Goal: Information Seeking & Learning: Learn about a topic

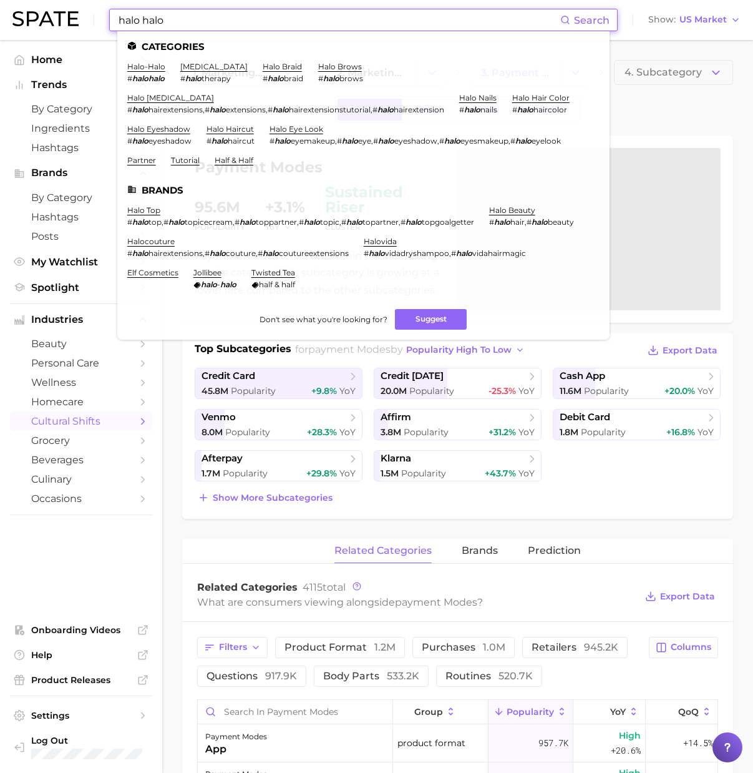
scroll to position [1, 0]
click at [78, 29] on div "halo halo Search Categories halo-halo # halohalo halotherapy # halo therapy hal…" at bounding box center [376, 20] width 728 height 40
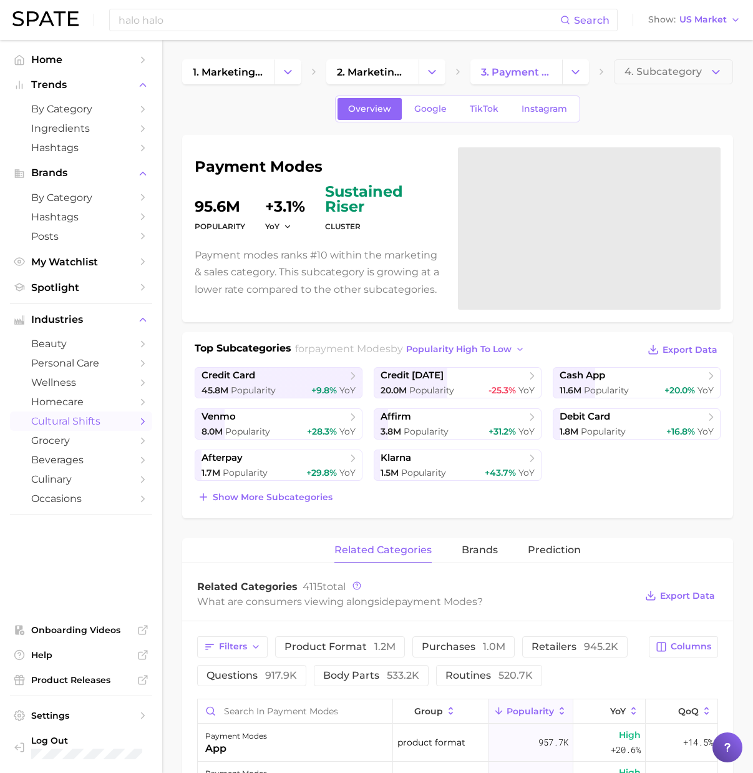
click at [76, 26] on img at bounding box center [45, 18] width 66 height 15
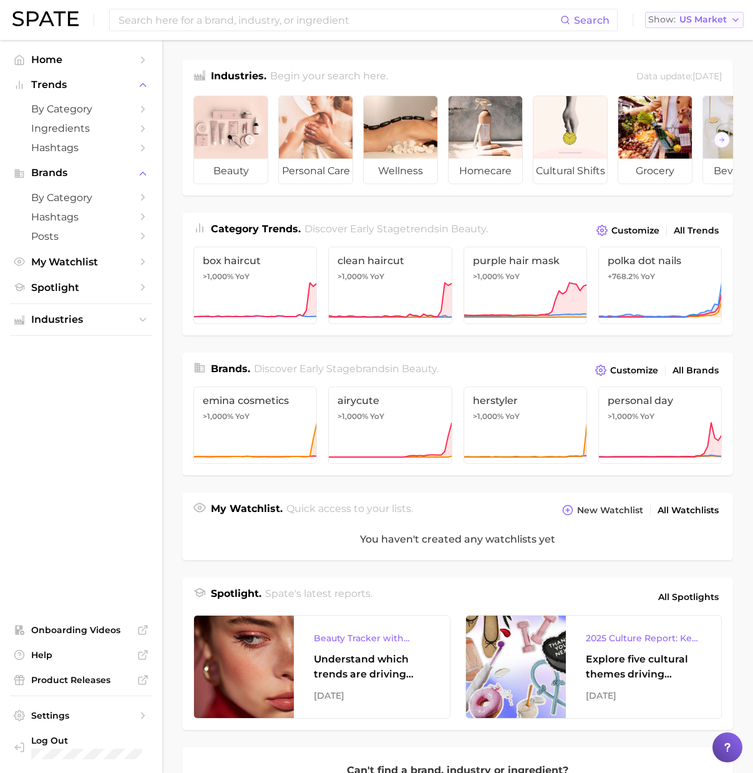
click at [708, 21] on span "US Market" at bounding box center [703, 19] width 47 height 7
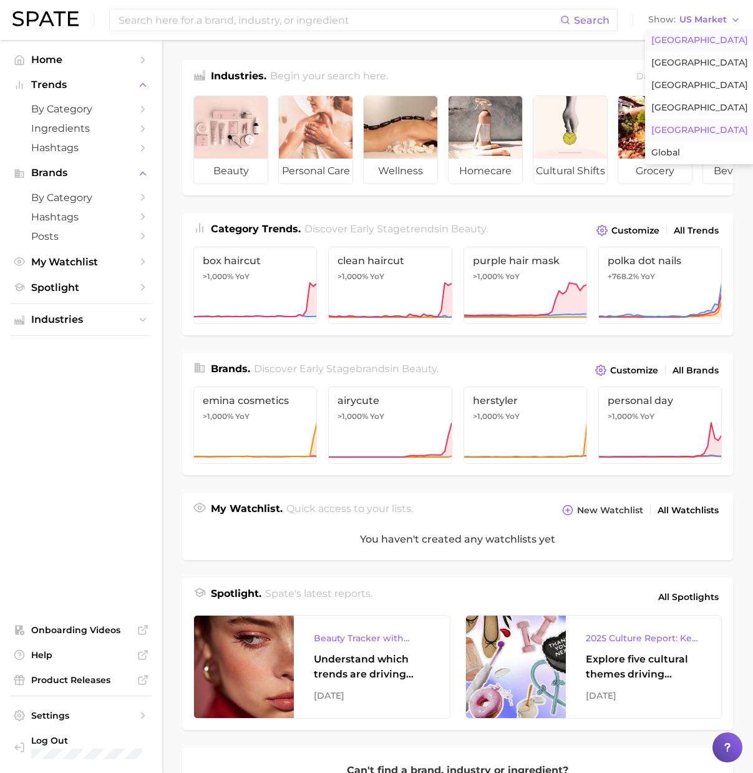
click at [683, 128] on button "Japan" at bounding box center [699, 130] width 109 height 22
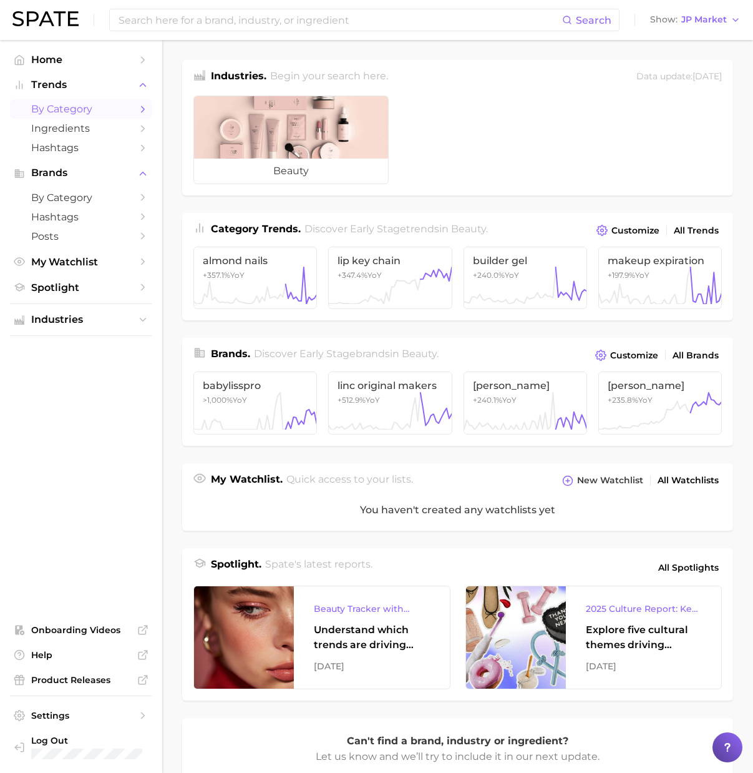
click at [99, 106] on span "by Category" at bounding box center [81, 109] width 100 height 12
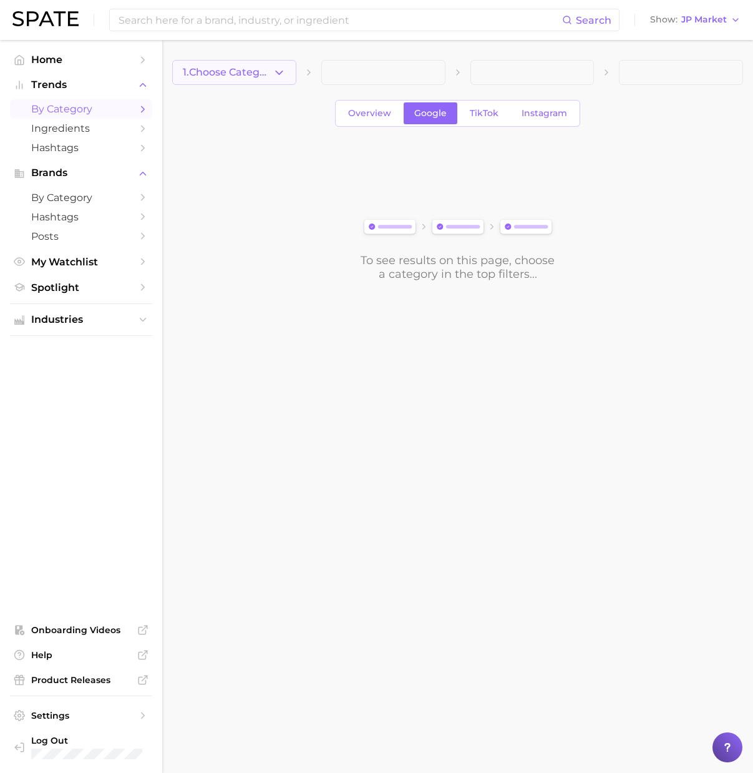
click at [263, 77] on span "1. Choose Category" at bounding box center [228, 72] width 90 height 11
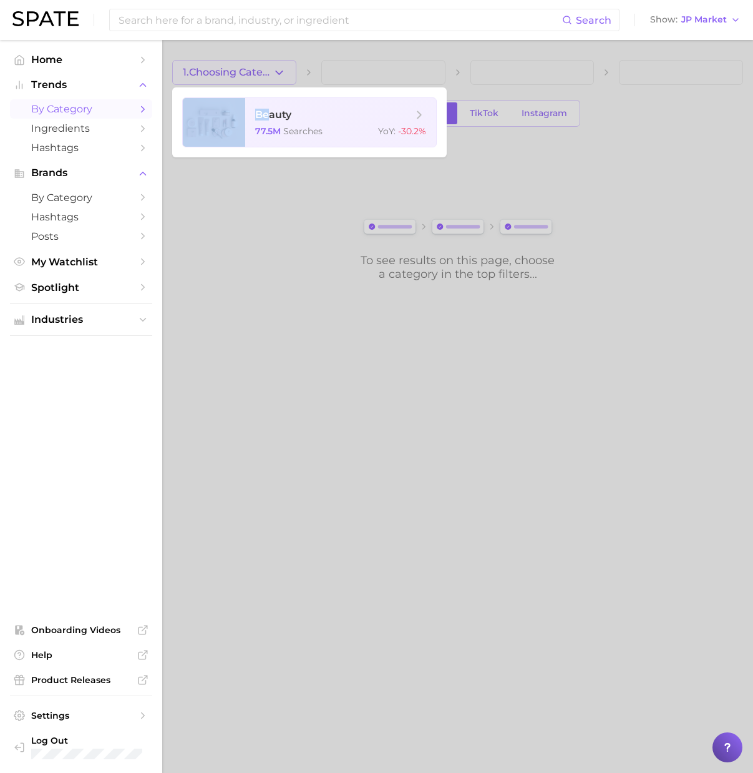
drag, startPoint x: 270, startPoint y: 116, endPoint x: 288, endPoint y: 41, distance: 77.1
click at [288, 60] on div "1. Choosing Category beauty 77.5m searches YoY : -30.2%" at bounding box center [234, 72] width 124 height 25
click at [288, 41] on div at bounding box center [376, 386] width 753 height 773
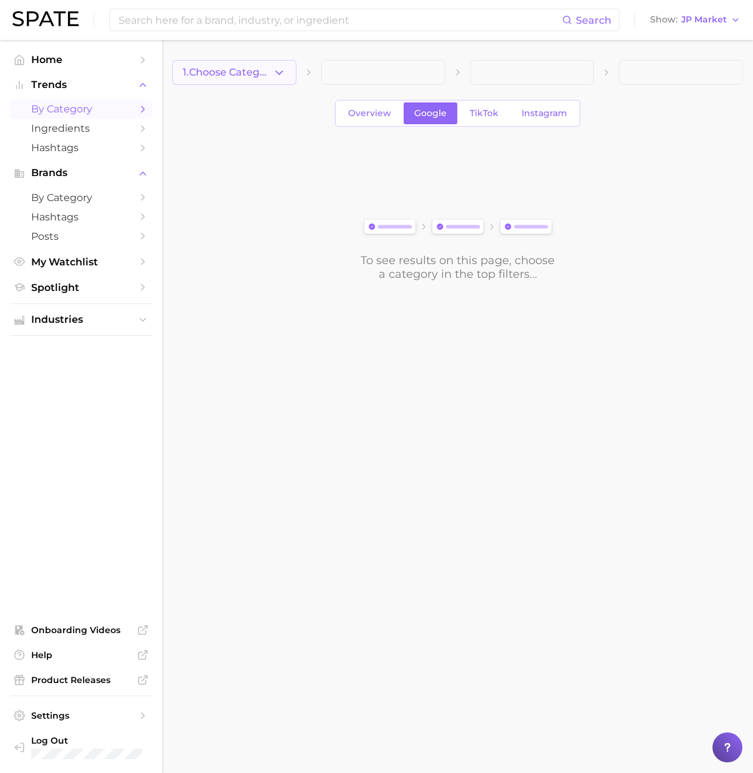
click at [227, 77] on span "1. Choose Category" at bounding box center [228, 72] width 90 height 11
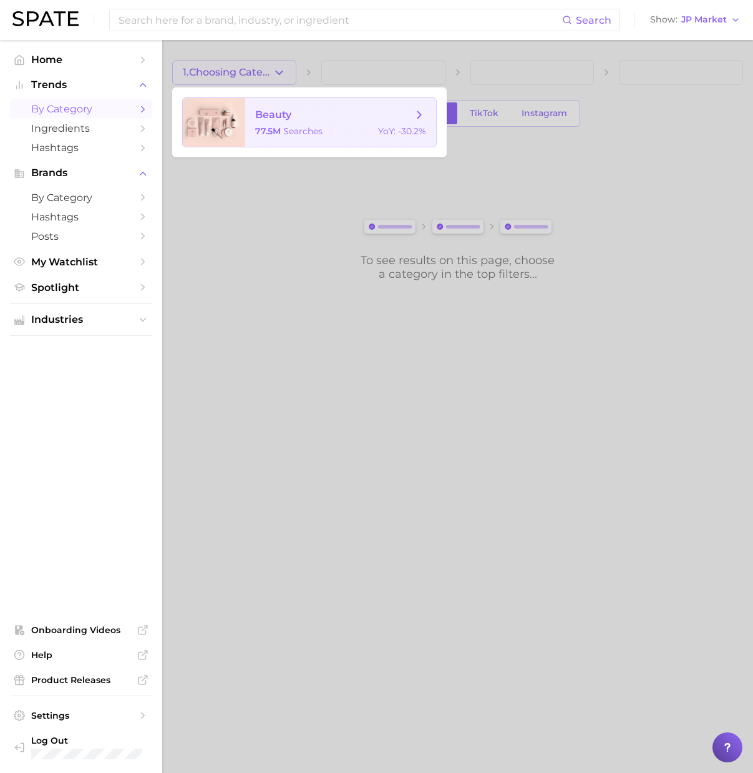
click at [350, 121] on span "beauty 77.5m searches YoY : -30.2%" at bounding box center [340, 122] width 191 height 49
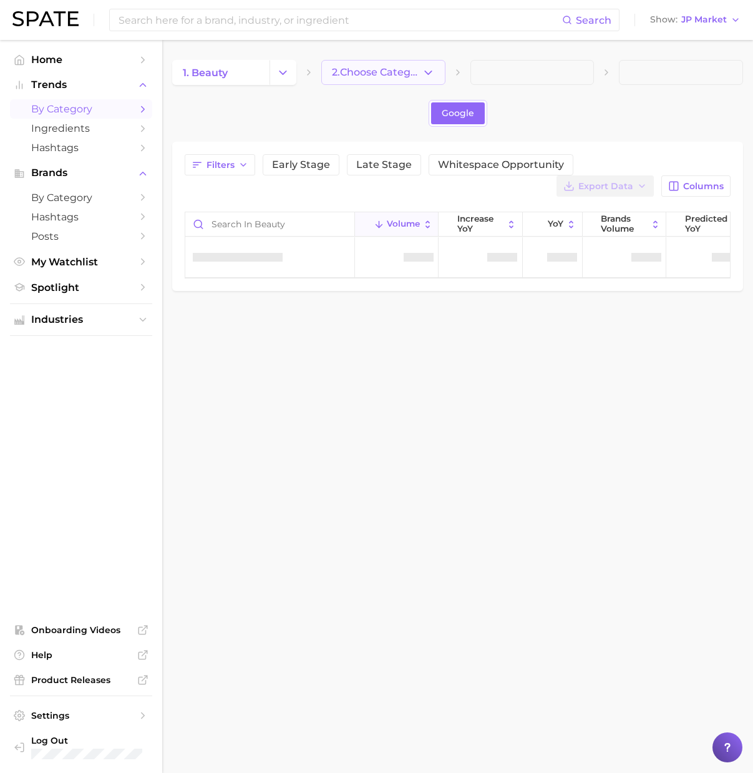
click at [427, 71] on icon "button" at bounding box center [428, 72] width 13 height 13
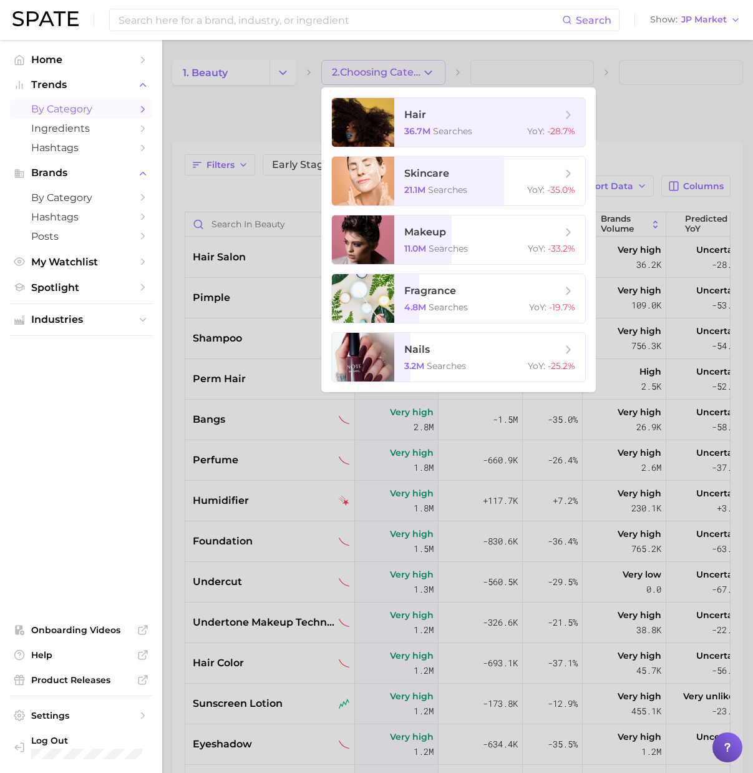
click at [230, 112] on div at bounding box center [376, 386] width 753 height 773
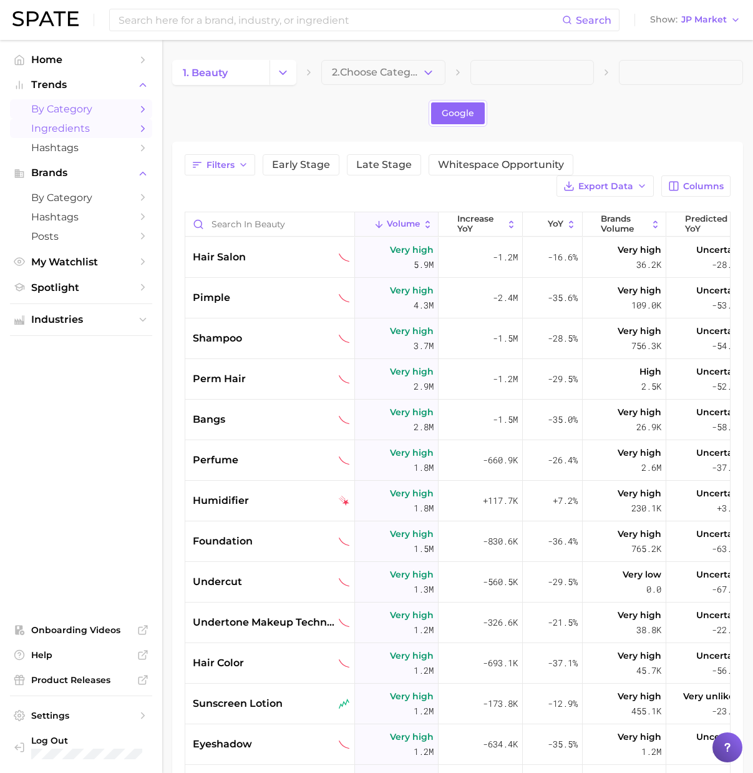
click at [80, 132] on span "Ingredients" at bounding box center [81, 128] width 100 height 12
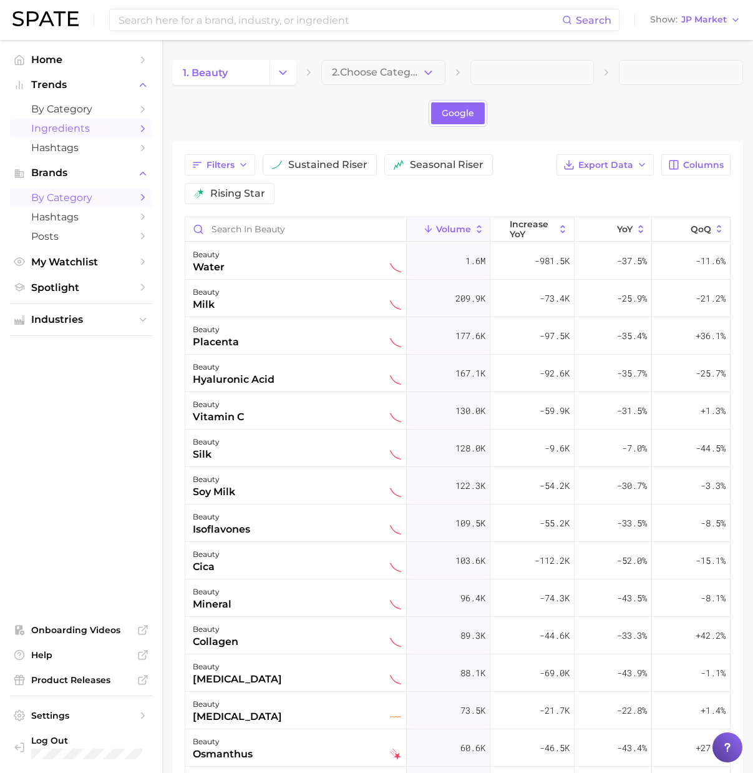
click at [72, 197] on span "by Category" at bounding box center [81, 198] width 100 height 12
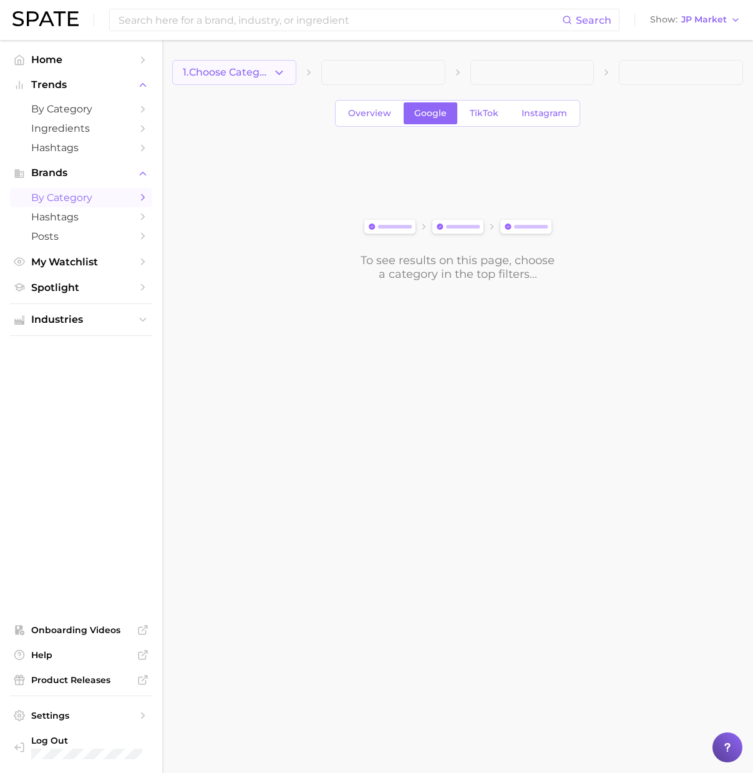
click at [286, 74] on button "1. Choose Category" at bounding box center [234, 72] width 124 height 25
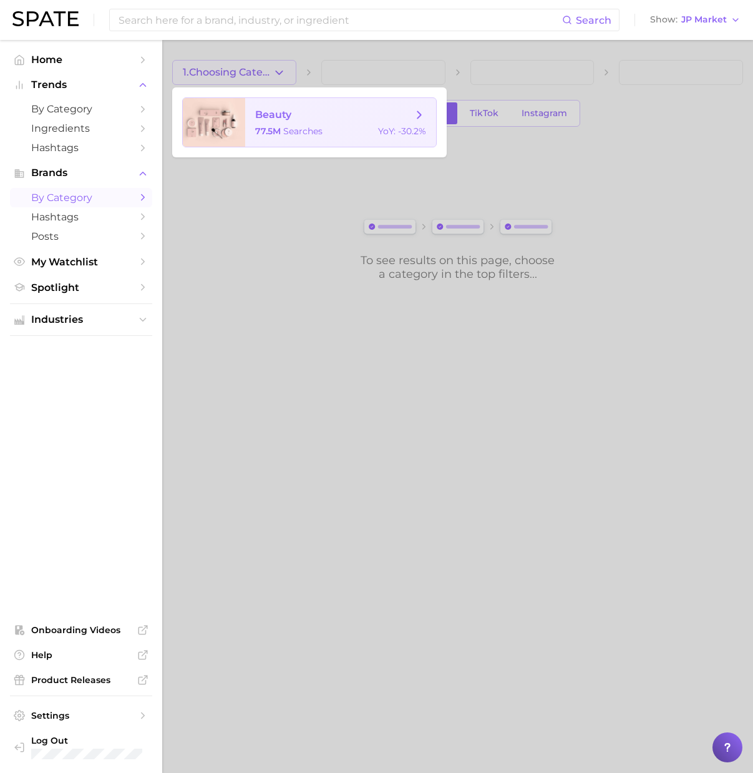
click at [305, 127] on span "searches" at bounding box center [302, 130] width 39 height 11
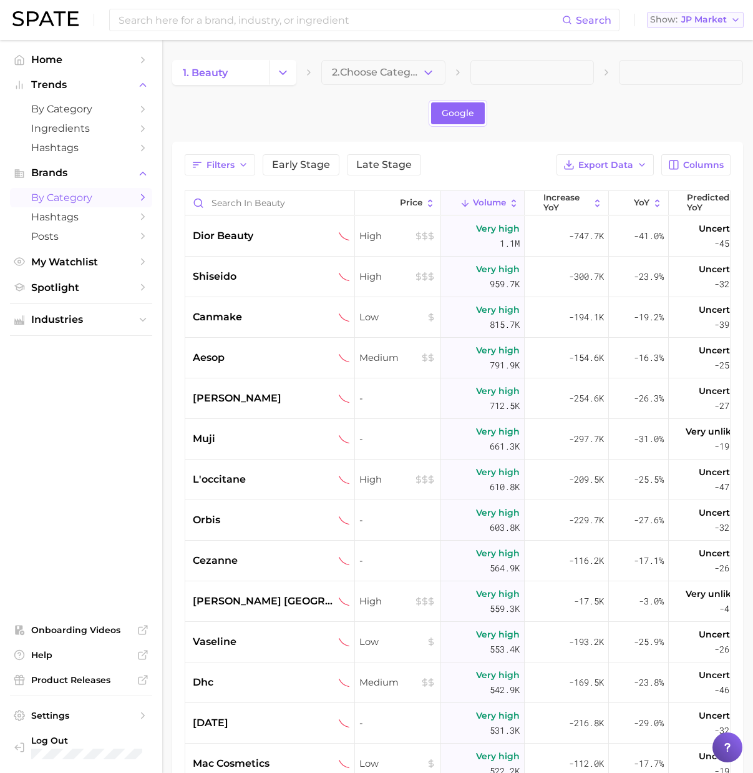
click at [698, 22] on span "JP Market" at bounding box center [705, 19] width 46 height 7
click at [672, 88] on span "France" at bounding box center [702, 85] width 97 height 11
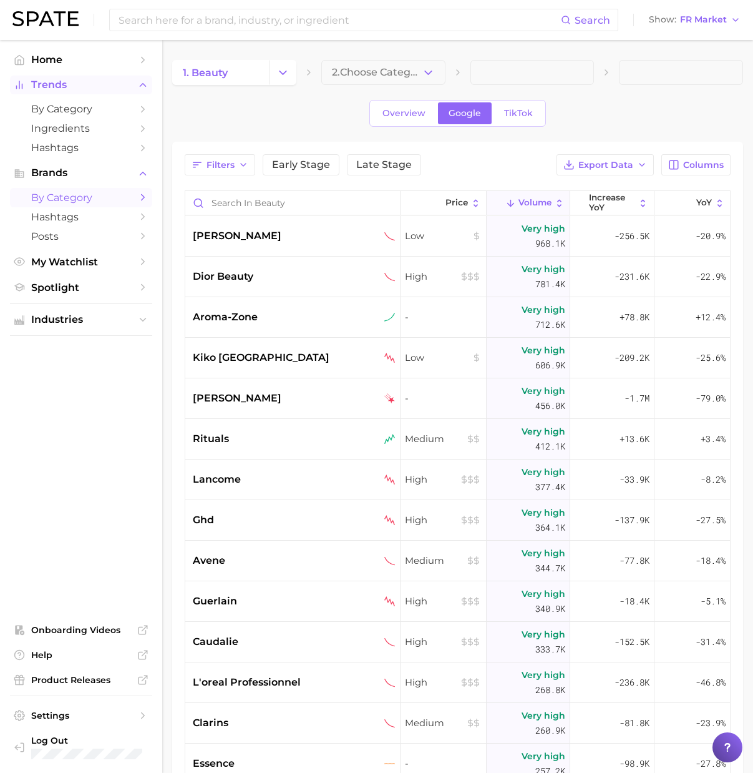
click at [401, 113] on span "Overview" at bounding box center [404, 113] width 43 height 11
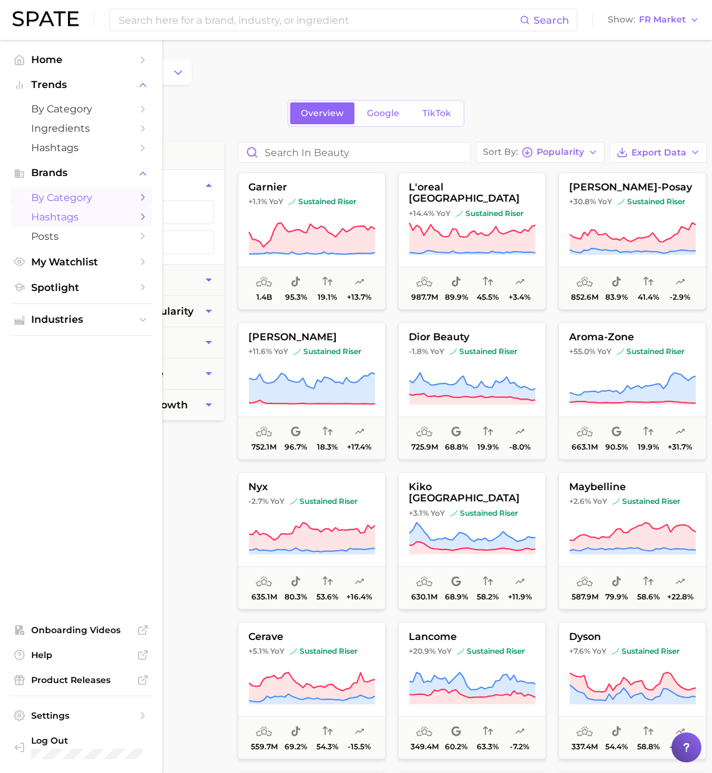
click at [52, 218] on span "Hashtags" at bounding box center [81, 217] width 100 height 12
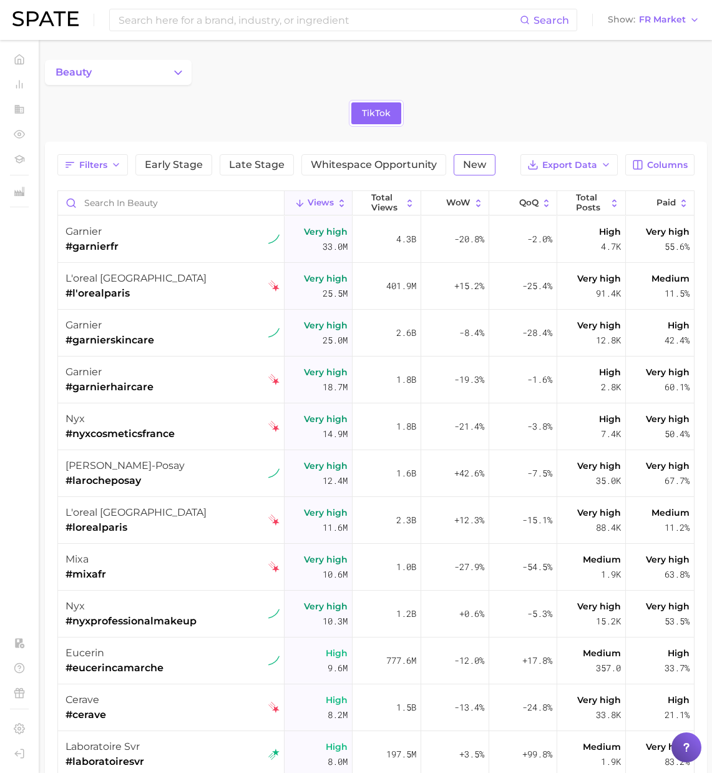
click at [475, 167] on span "New" at bounding box center [474, 165] width 23 height 10
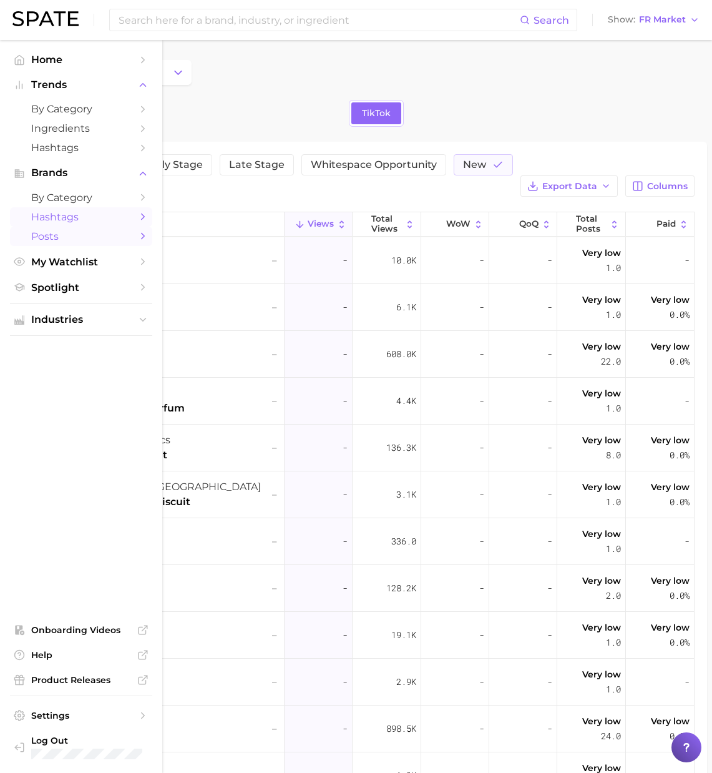
click at [51, 238] on span "Posts" at bounding box center [81, 236] width 100 height 12
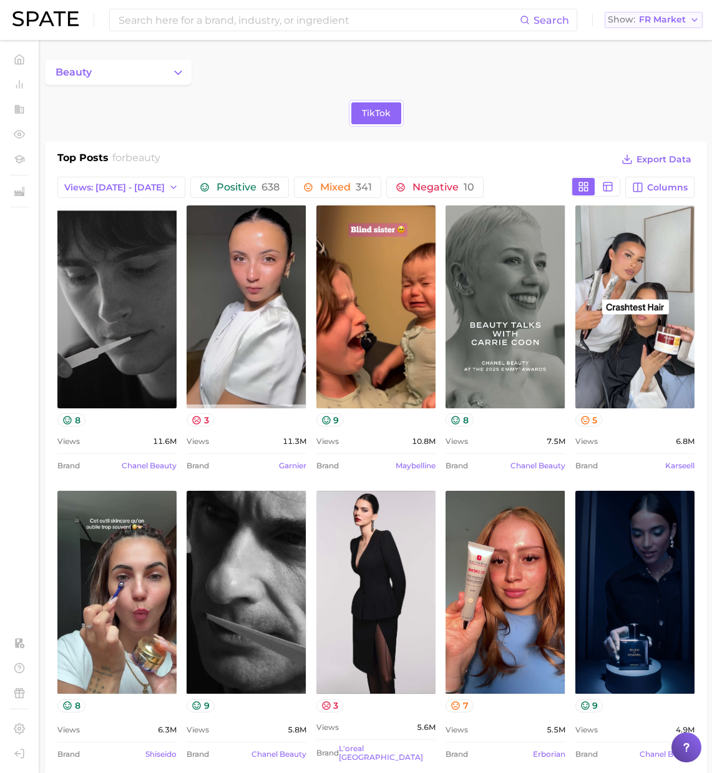
click at [658, 17] on span "FR Market" at bounding box center [662, 19] width 47 height 7
click at [654, 41] on span "United States" at bounding box center [659, 40] width 97 height 11
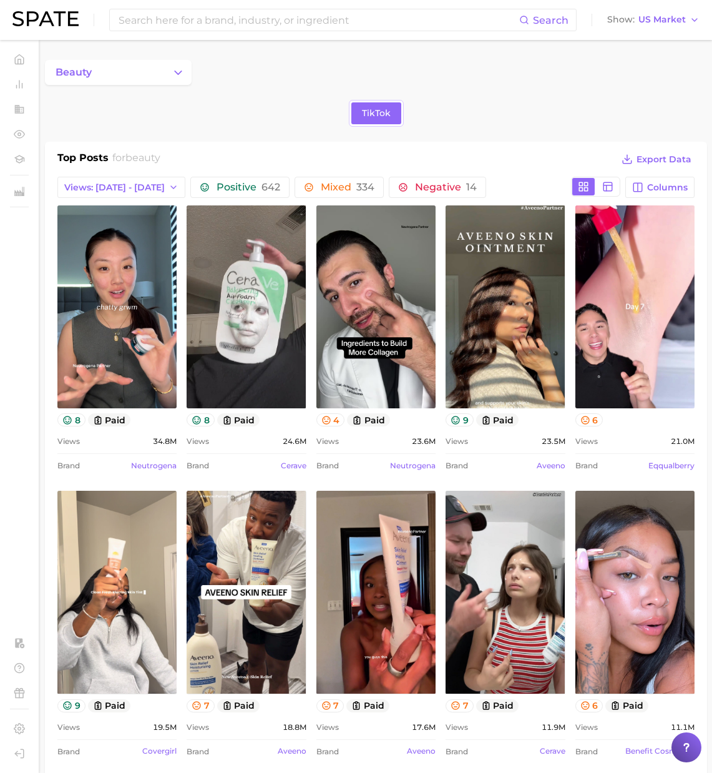
click at [36, 23] on img at bounding box center [45, 18] width 66 height 15
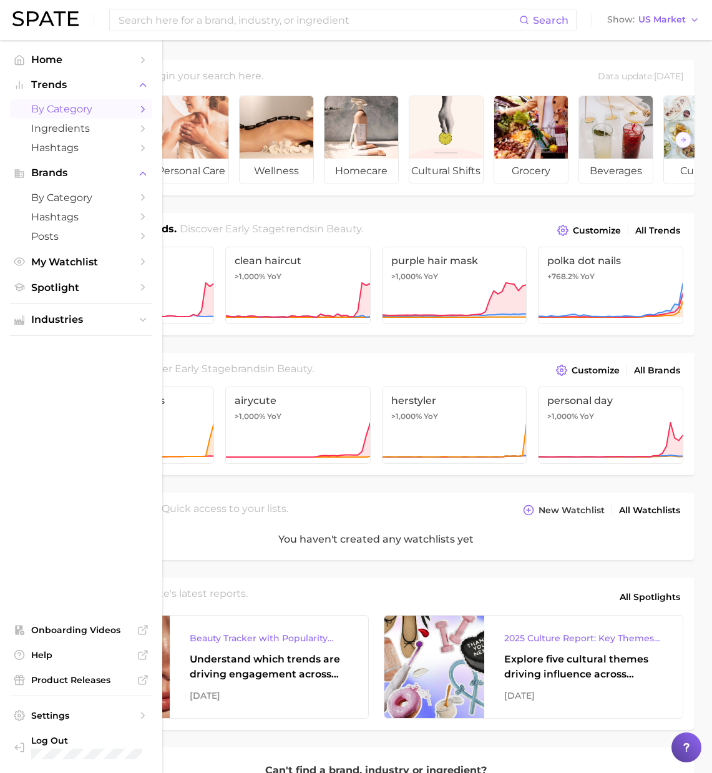
click at [64, 112] on span "by Category" at bounding box center [81, 109] width 100 height 12
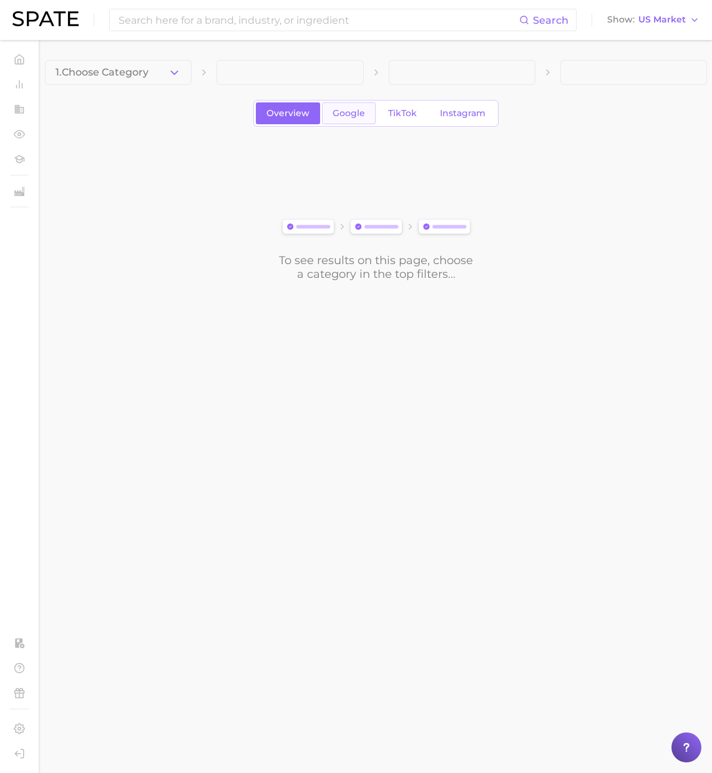
click at [350, 115] on span "Google" at bounding box center [349, 113] width 32 height 11
click at [175, 73] on polyline "button" at bounding box center [175, 72] width 7 height 3
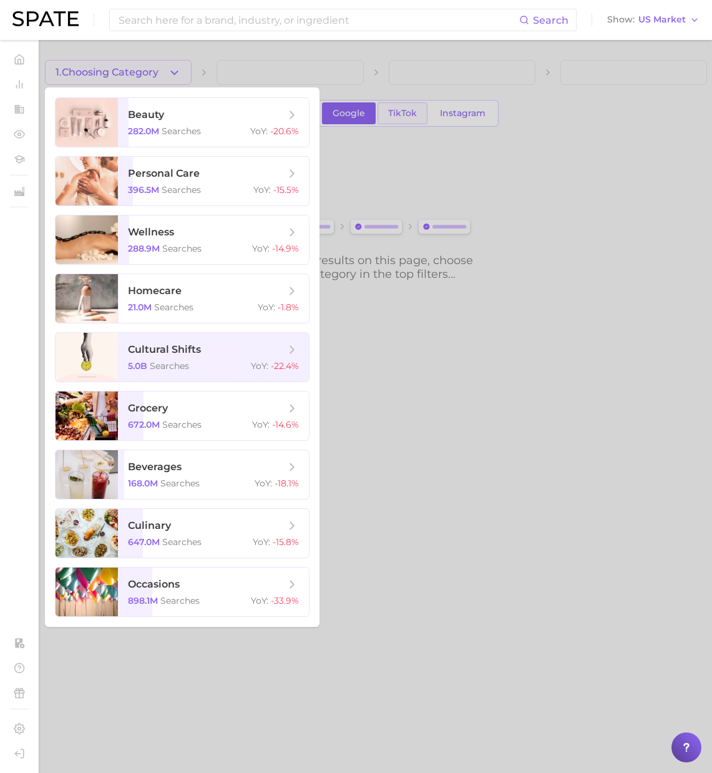
drag, startPoint x: 397, startPoint y: 123, endPoint x: 400, endPoint y: 115, distance: 8.7
click at [398, 120] on div at bounding box center [356, 386] width 712 height 773
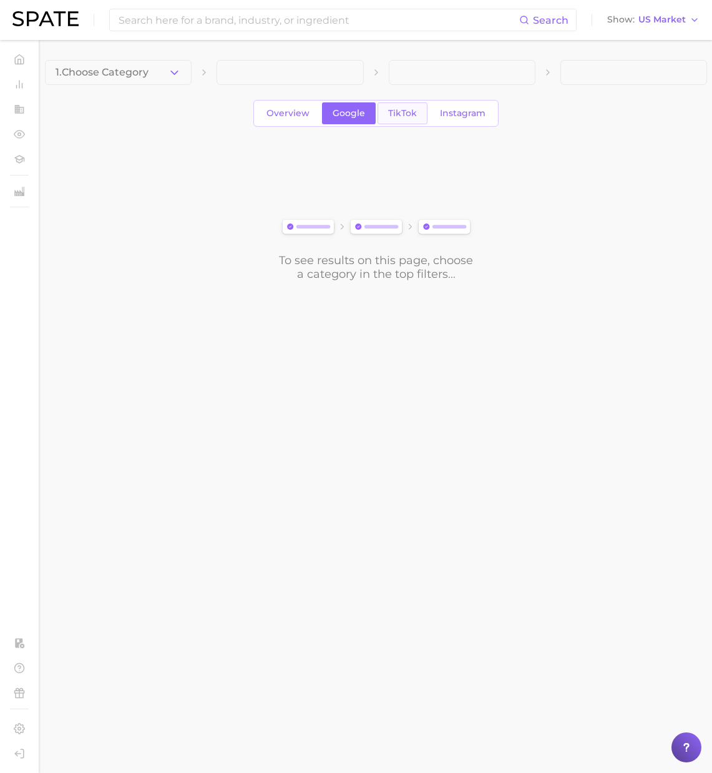
click at [400, 115] on span "TikTok" at bounding box center [402, 113] width 29 height 11
click at [180, 75] on icon "button" at bounding box center [174, 72] width 13 height 13
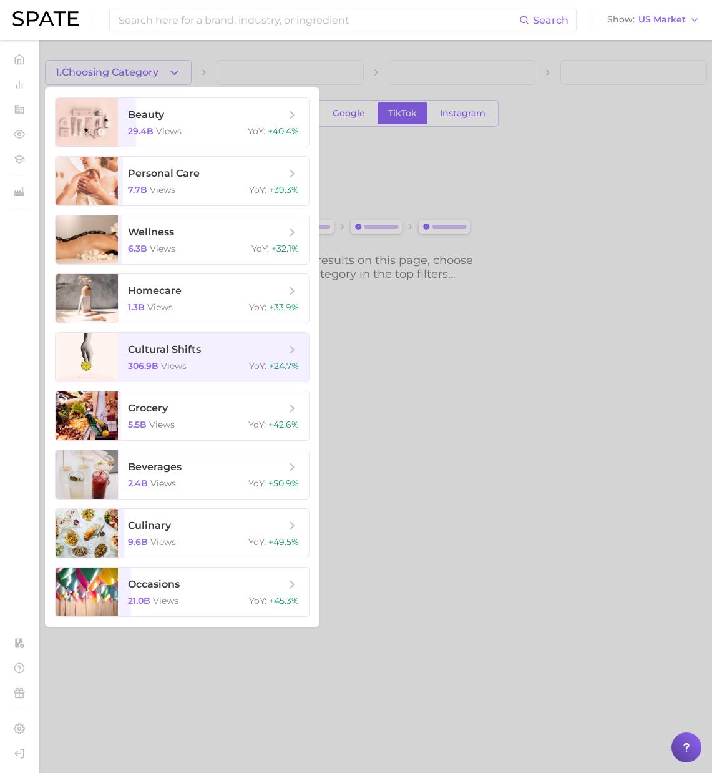
click at [469, 115] on div at bounding box center [356, 386] width 712 height 773
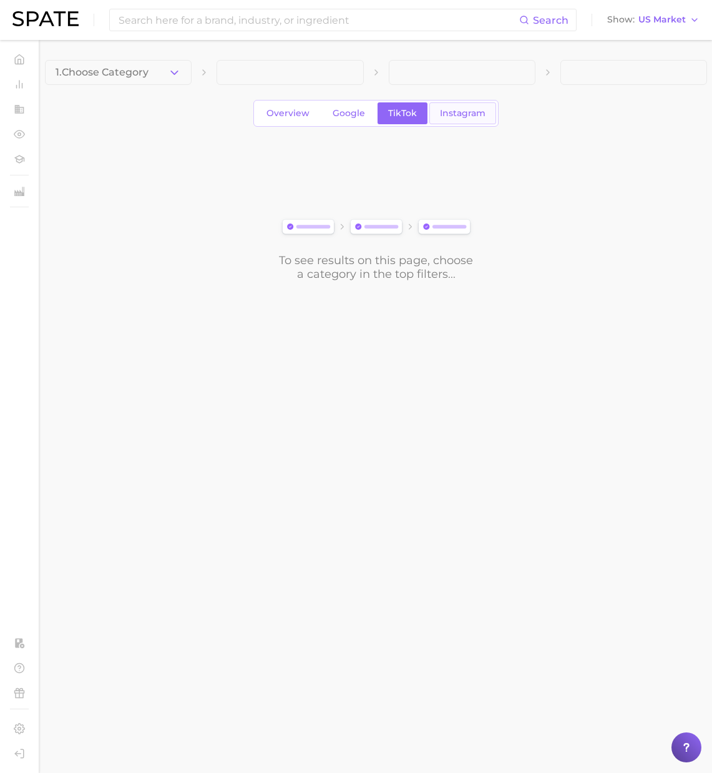
click at [468, 114] on span "Instagram" at bounding box center [463, 113] width 46 height 11
click at [181, 74] on icon "button" at bounding box center [174, 72] width 13 height 13
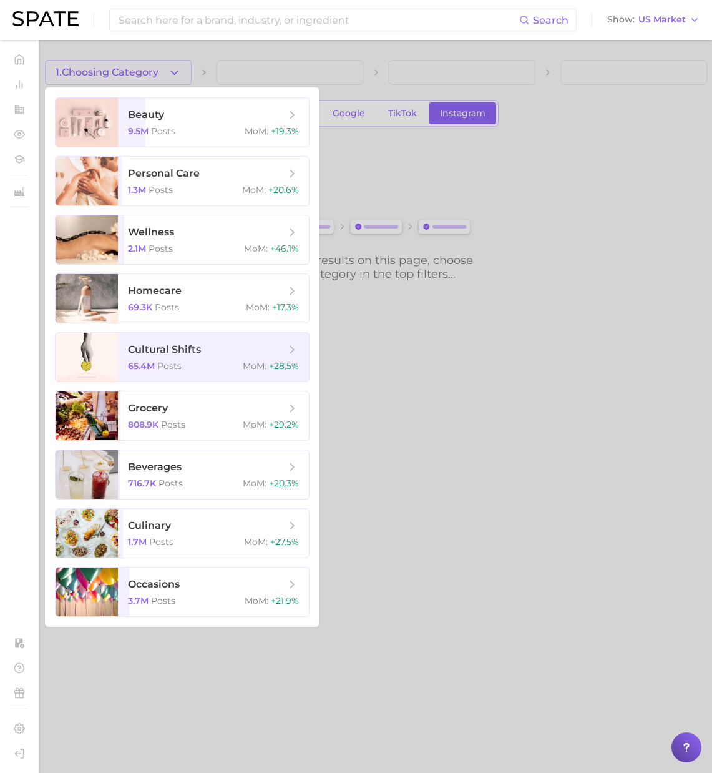
drag, startPoint x: 426, startPoint y: 155, endPoint x: 355, endPoint y: 130, distance: 75.8
click at [424, 153] on div at bounding box center [356, 386] width 712 height 773
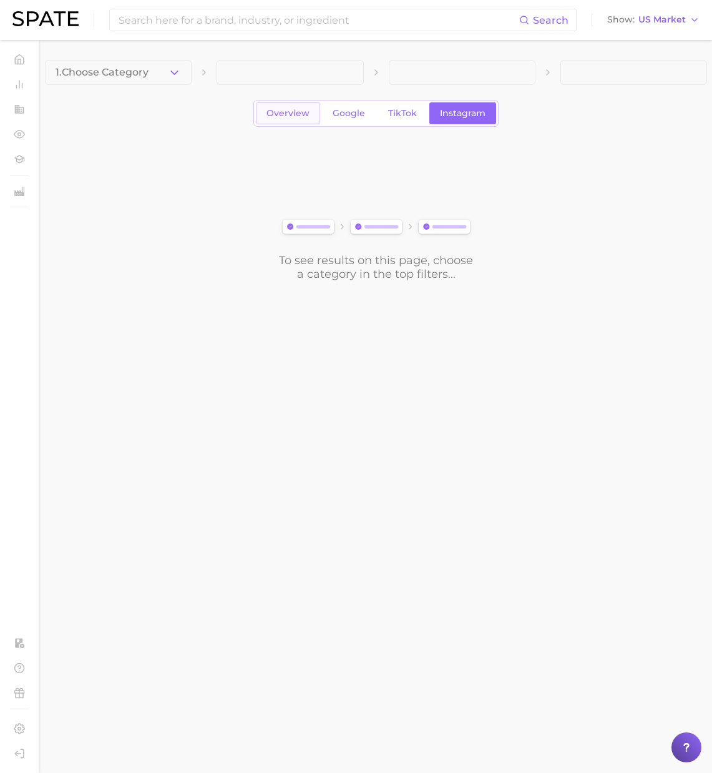
click at [307, 115] on span "Overview" at bounding box center [288, 113] width 43 height 11
click at [338, 112] on span "Google" at bounding box center [349, 113] width 32 height 11
click at [396, 111] on span "TikTok" at bounding box center [402, 113] width 29 height 11
click at [171, 74] on icon "button" at bounding box center [174, 72] width 13 height 13
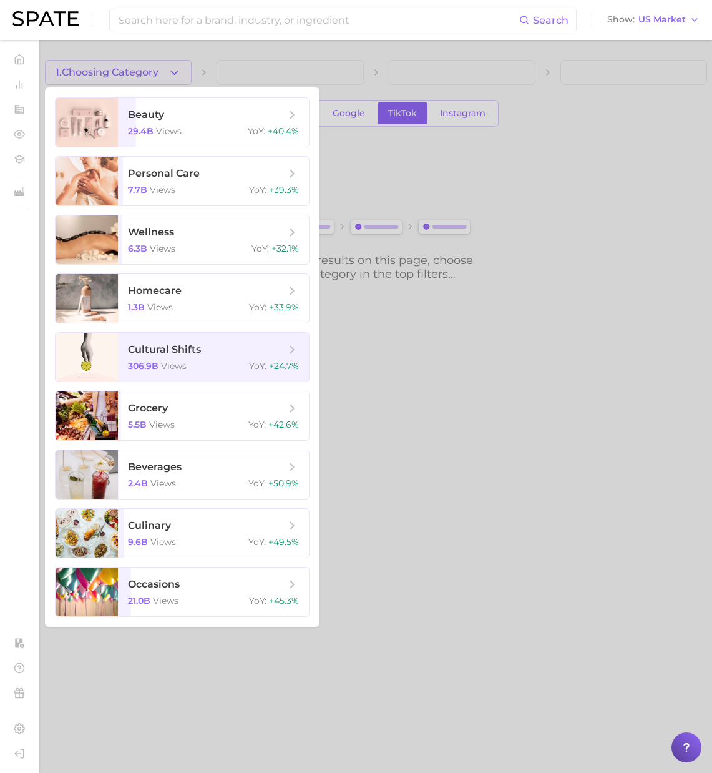
click at [465, 114] on div at bounding box center [356, 386] width 712 height 773
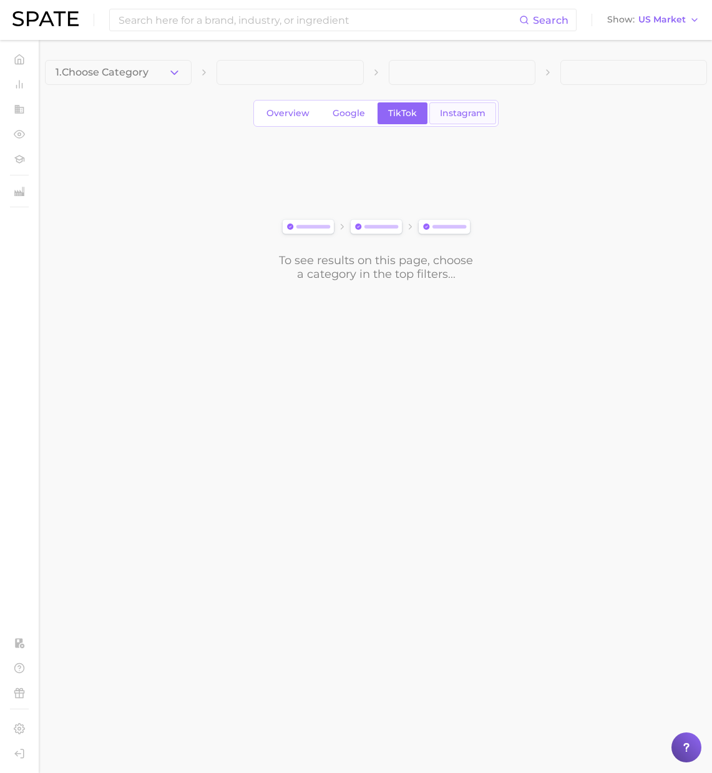
click at [469, 113] on span "Instagram" at bounding box center [463, 113] width 46 height 11
click at [184, 76] on button "1. Choose Category" at bounding box center [118, 72] width 147 height 25
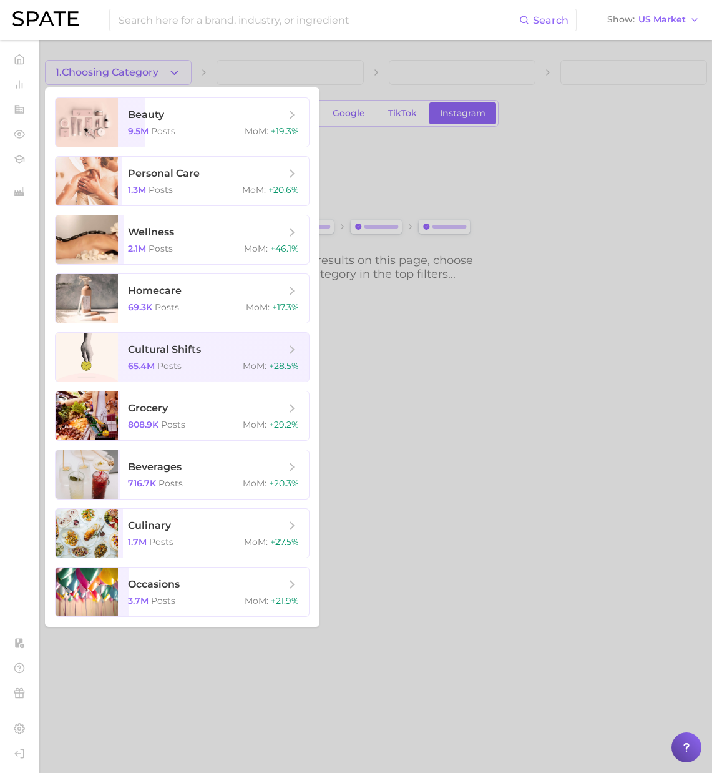
drag, startPoint x: 235, startPoint y: 56, endPoint x: 240, endPoint y: 83, distance: 28.0
click at [235, 56] on div at bounding box center [356, 386] width 712 height 773
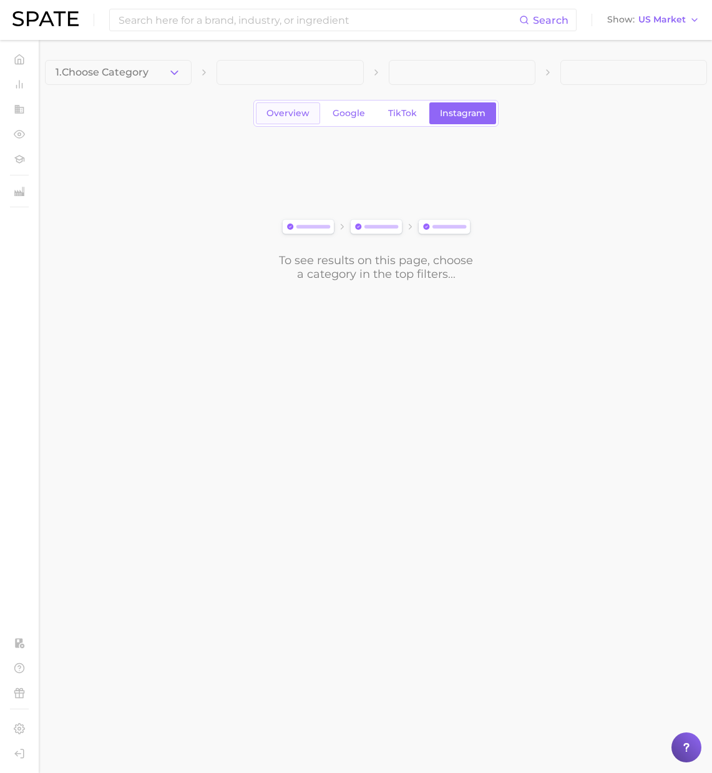
click at [291, 106] on link "Overview" at bounding box center [288, 113] width 64 height 22
drag, startPoint x: 168, startPoint y: 69, endPoint x: 171, endPoint y: 85, distance: 15.9
click at [169, 69] on icon "button" at bounding box center [174, 72] width 13 height 13
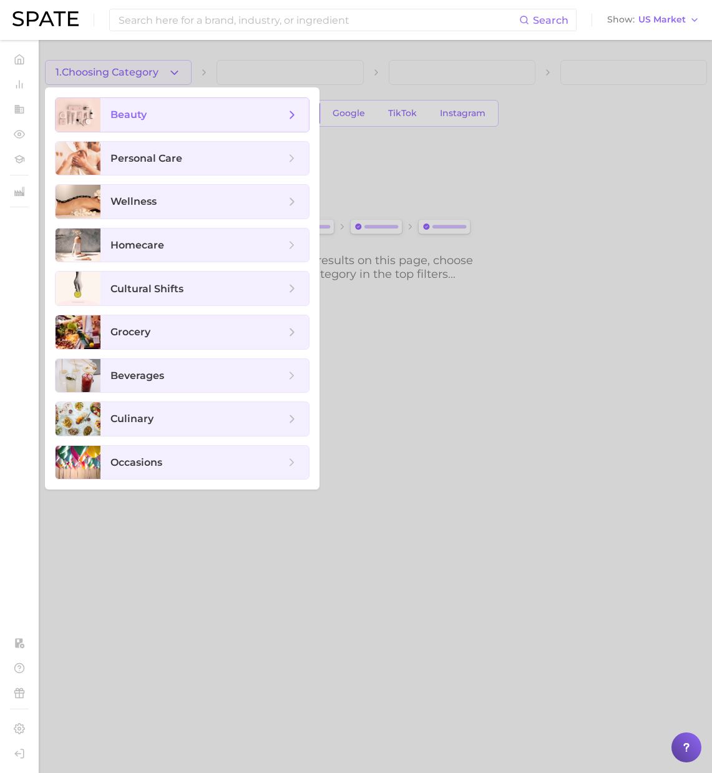
click at [171, 114] on span "beauty" at bounding box center [197, 115] width 175 height 14
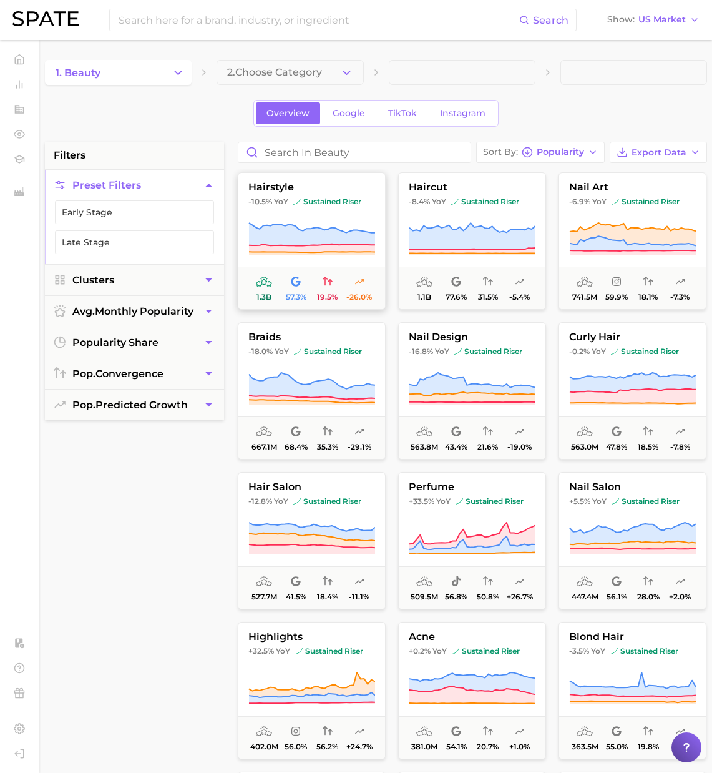
click at [303, 206] on span "sustained riser" at bounding box center [327, 202] width 68 height 10
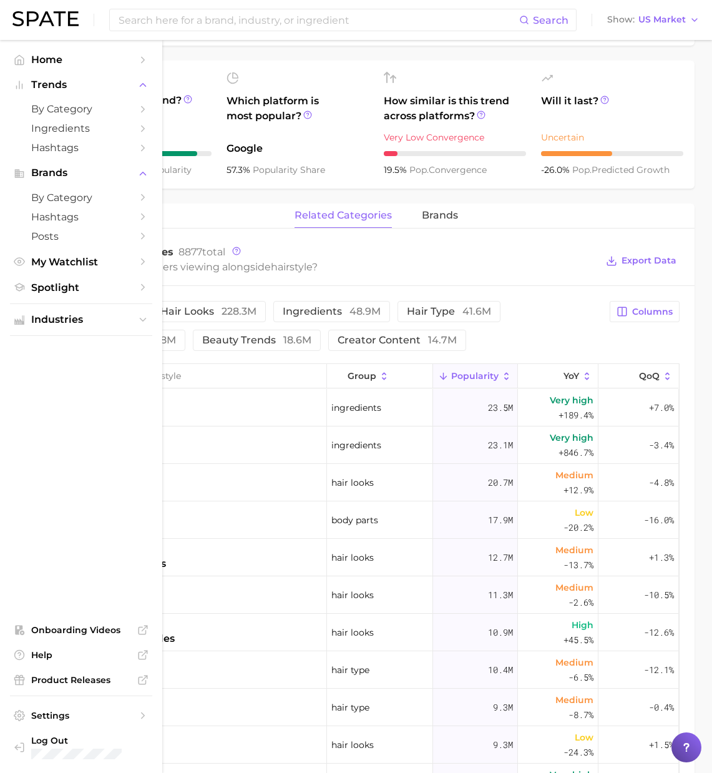
scroll to position [418, 0]
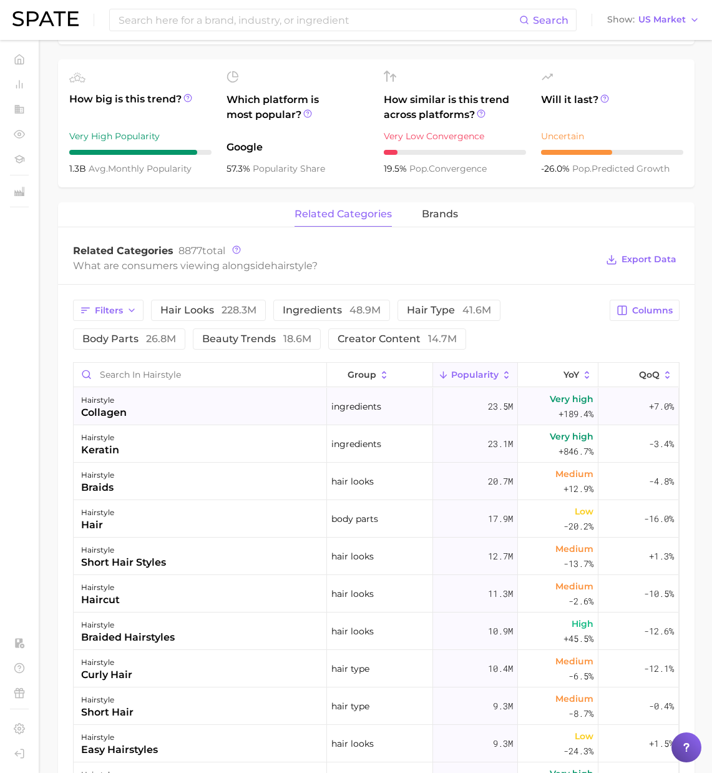
click at [190, 407] on div "hairstyle collagen" at bounding box center [200, 406] width 253 height 37
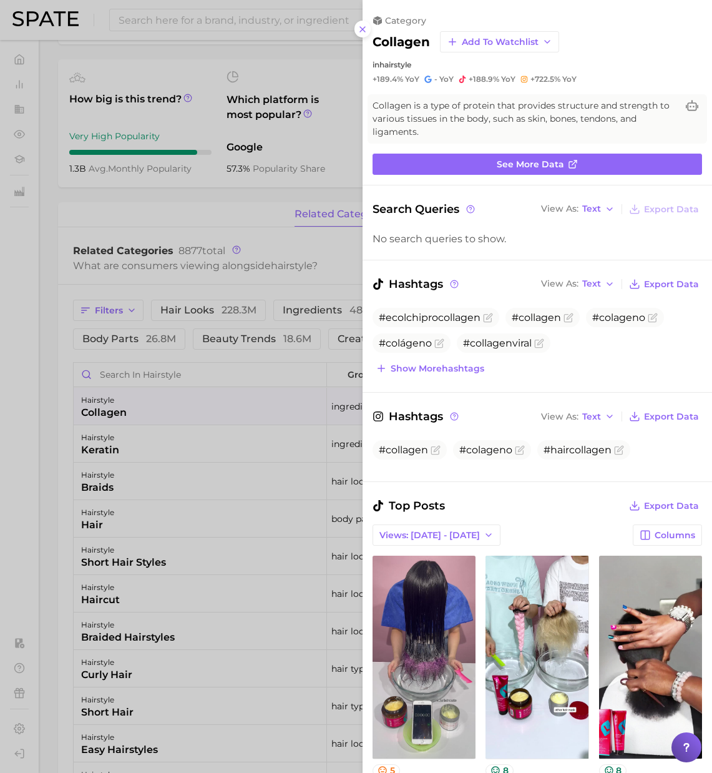
scroll to position [0, 0]
click at [42, 321] on div at bounding box center [356, 386] width 712 height 773
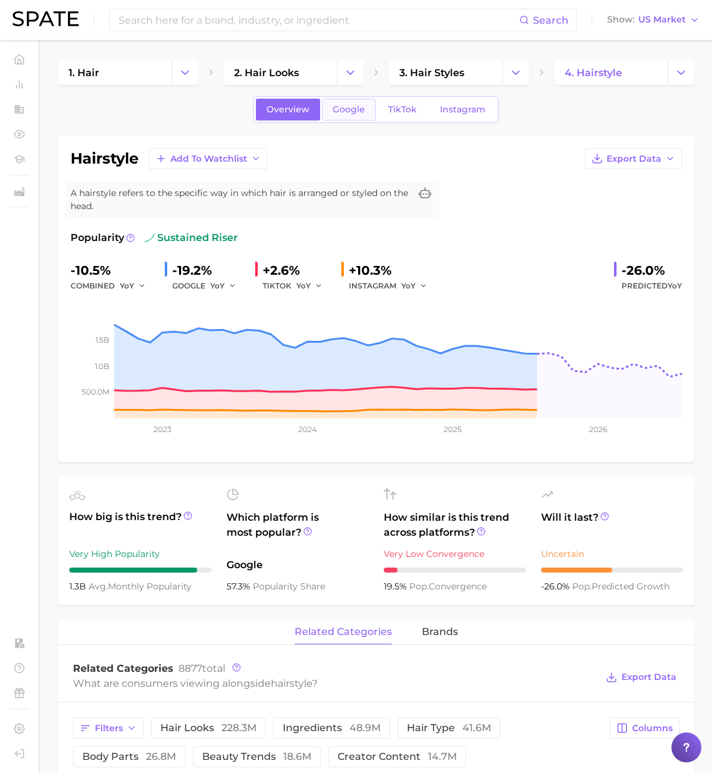
click at [338, 109] on span "Google" at bounding box center [349, 109] width 32 height 11
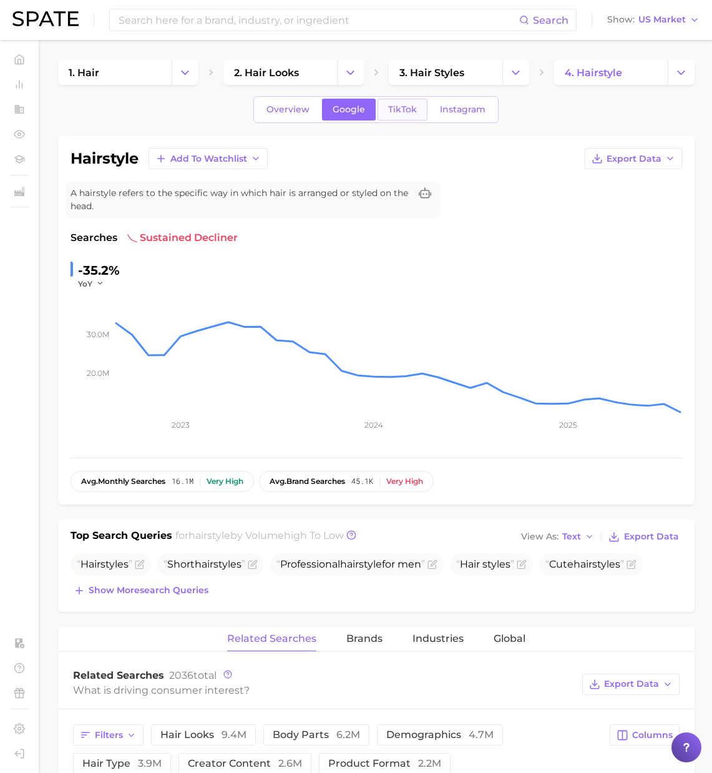
click at [400, 112] on span "TikTok" at bounding box center [402, 109] width 29 height 11
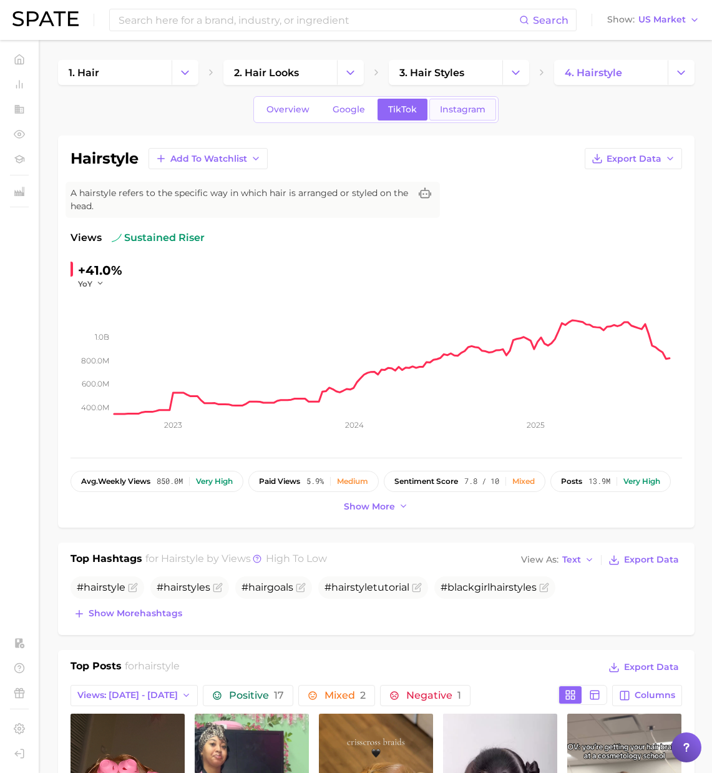
click at [466, 108] on span "Instagram" at bounding box center [463, 109] width 46 height 11
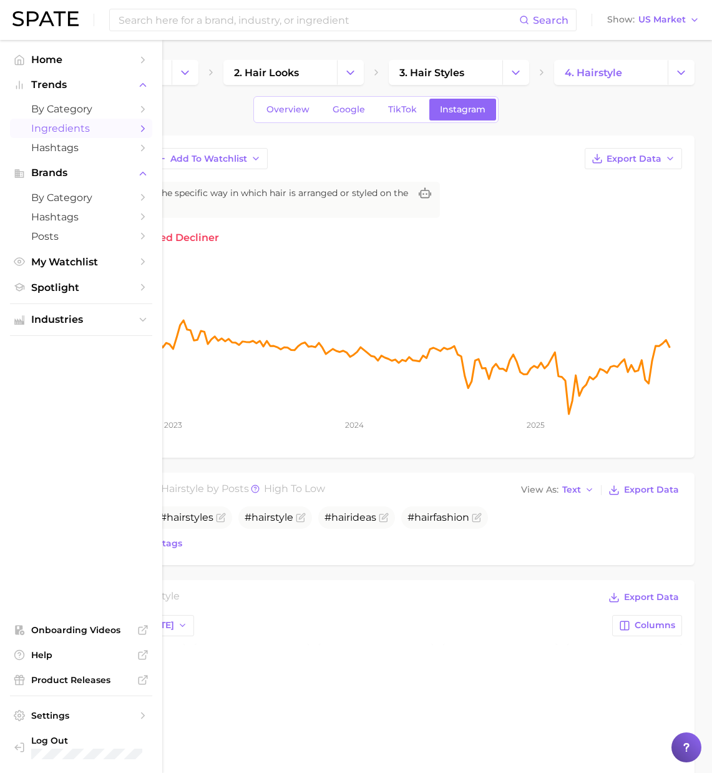
click at [54, 127] on span "Ingredients" at bounding box center [81, 128] width 100 height 12
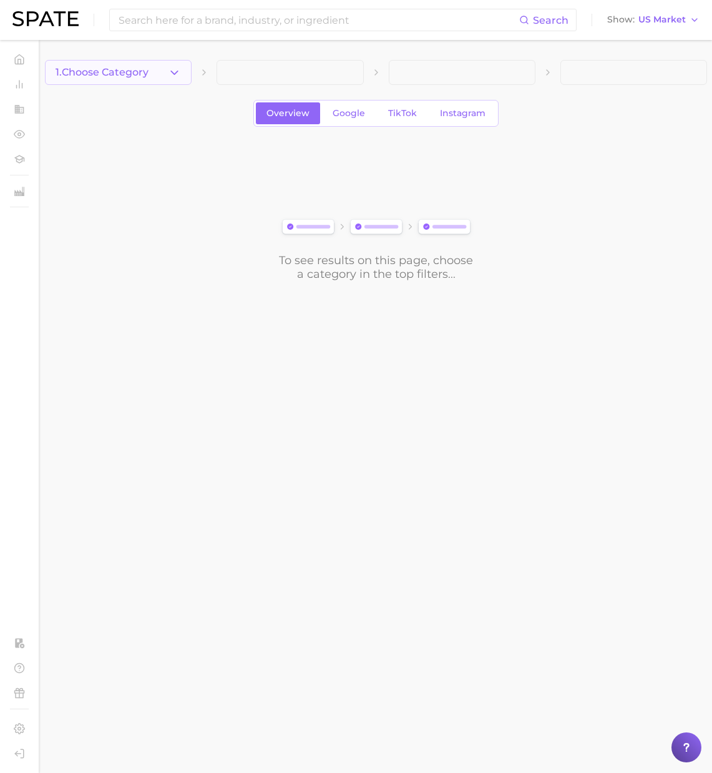
click at [117, 71] on span "1. Choose Category" at bounding box center [102, 72] width 93 height 11
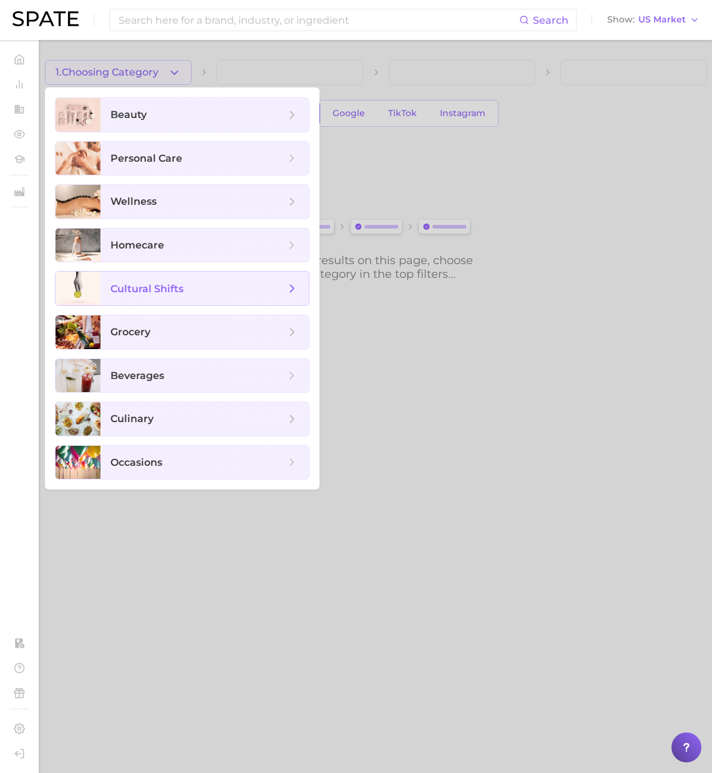
click at [160, 295] on span "cultural shifts" at bounding box center [204, 289] width 208 height 34
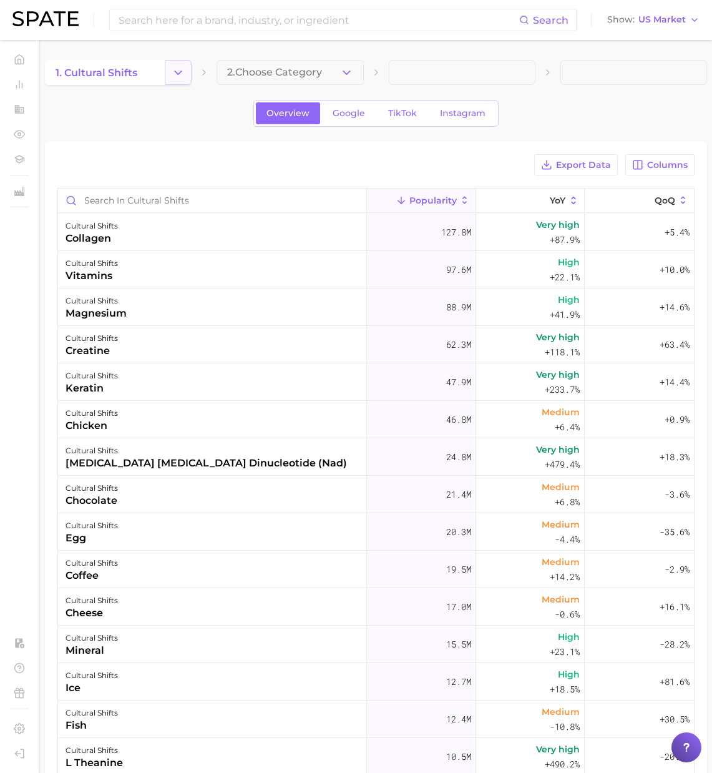
click at [185, 71] on button "Change Category" at bounding box center [178, 72] width 27 height 25
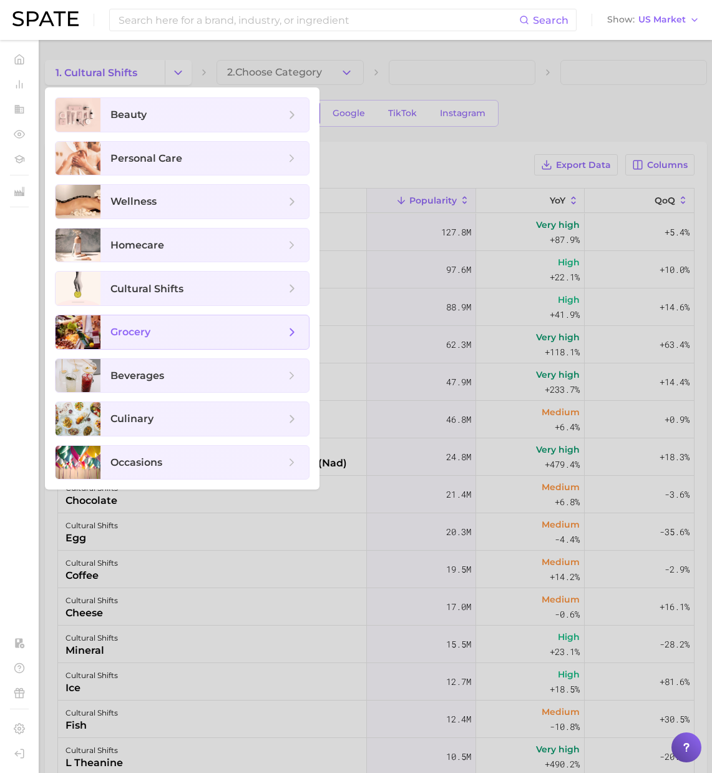
click at [129, 329] on span "grocery" at bounding box center [130, 332] width 40 height 12
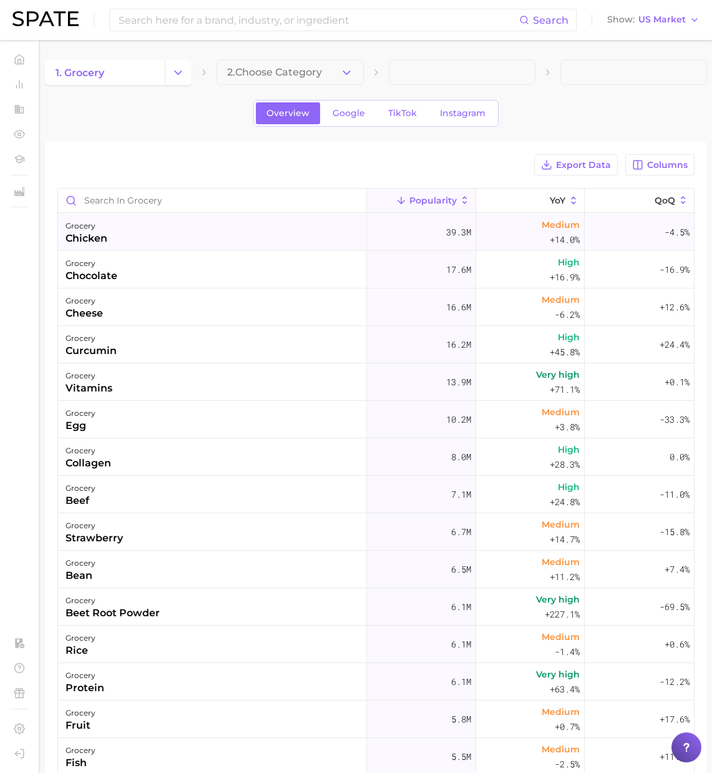
click at [140, 237] on div "grocery chicken" at bounding box center [212, 231] width 309 height 37
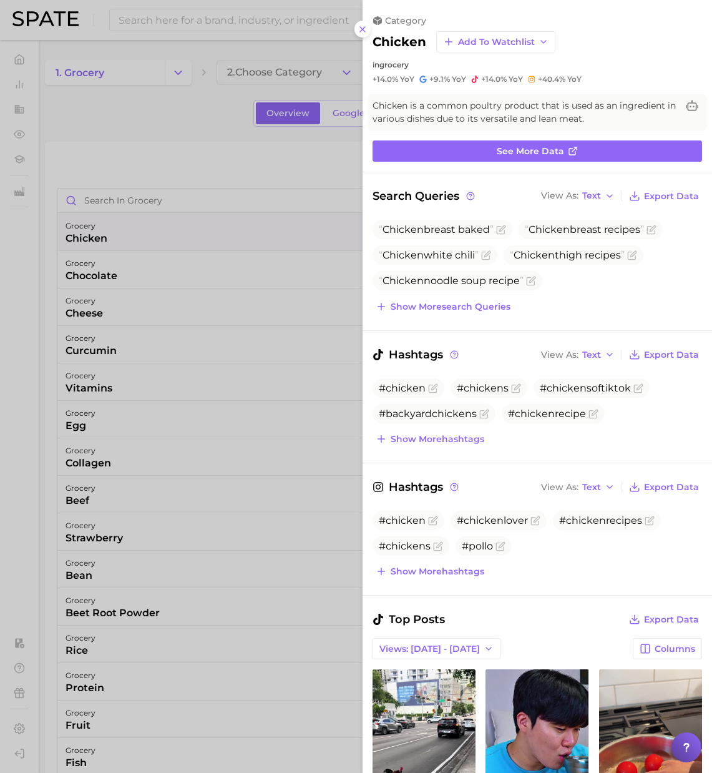
click at [29, 89] on div at bounding box center [356, 386] width 712 height 773
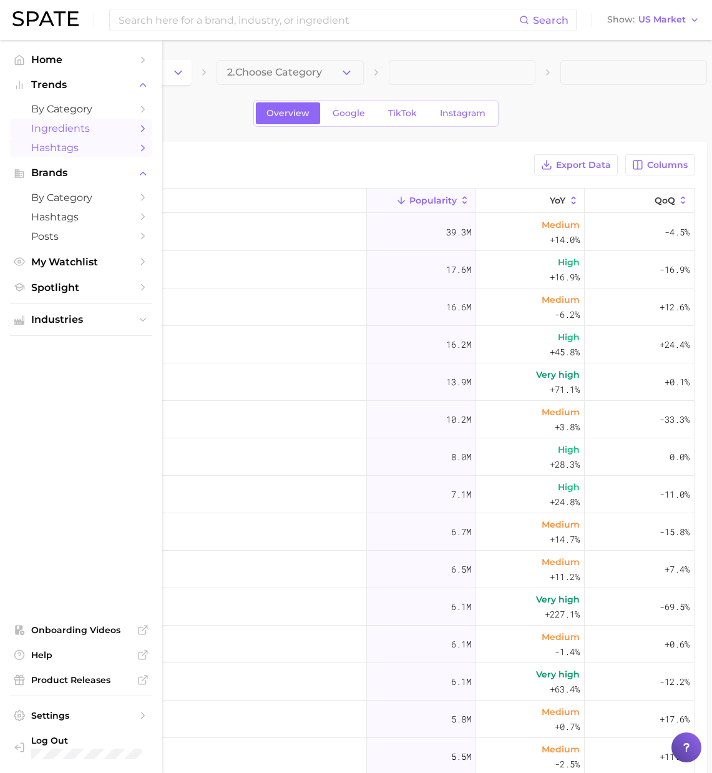
click at [52, 148] on span "Hashtags" at bounding box center [81, 148] width 100 height 12
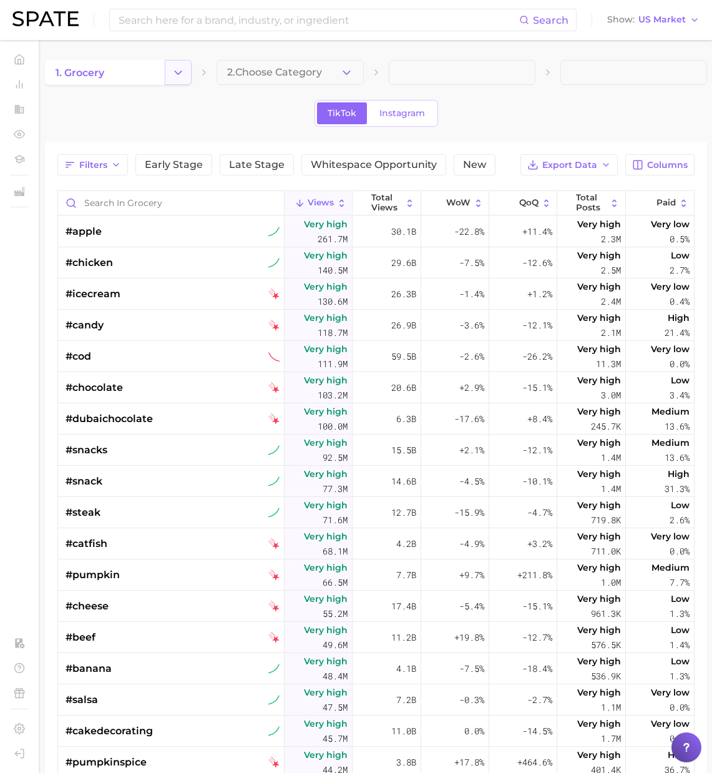
click at [179, 74] on polyline "Change Category" at bounding box center [178, 72] width 7 height 3
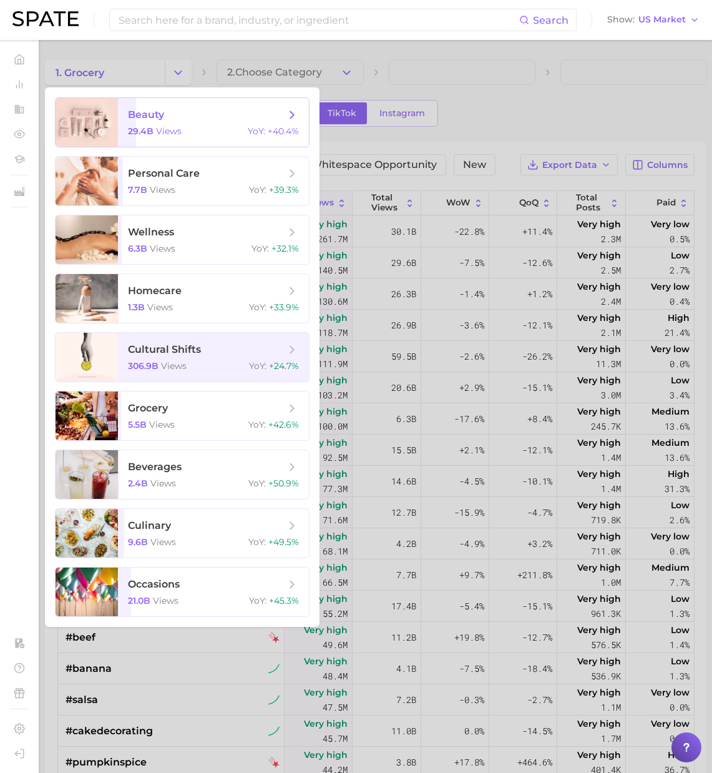
click at [164, 119] on span "beauty" at bounding box center [206, 115] width 157 height 14
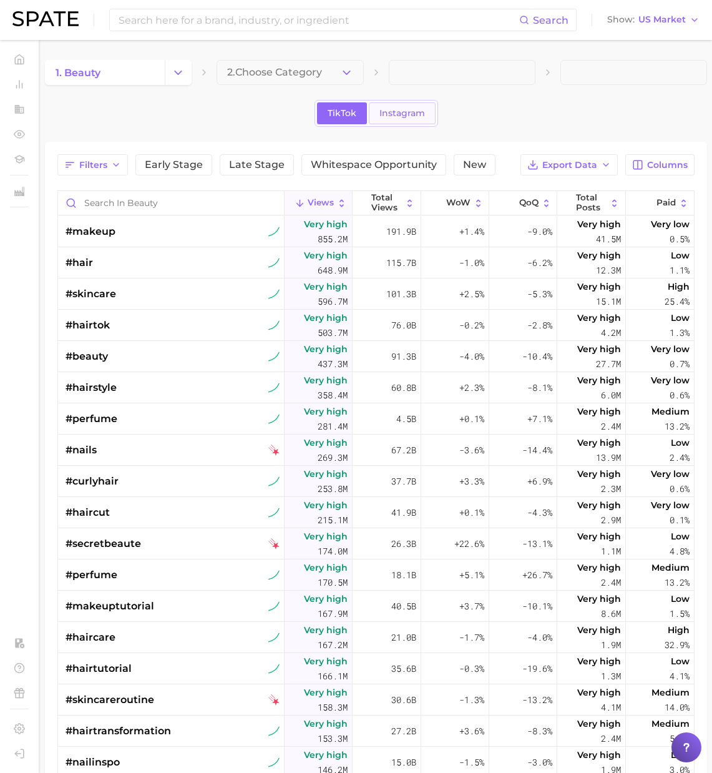
click at [404, 110] on span "Instagram" at bounding box center [402, 113] width 46 height 11
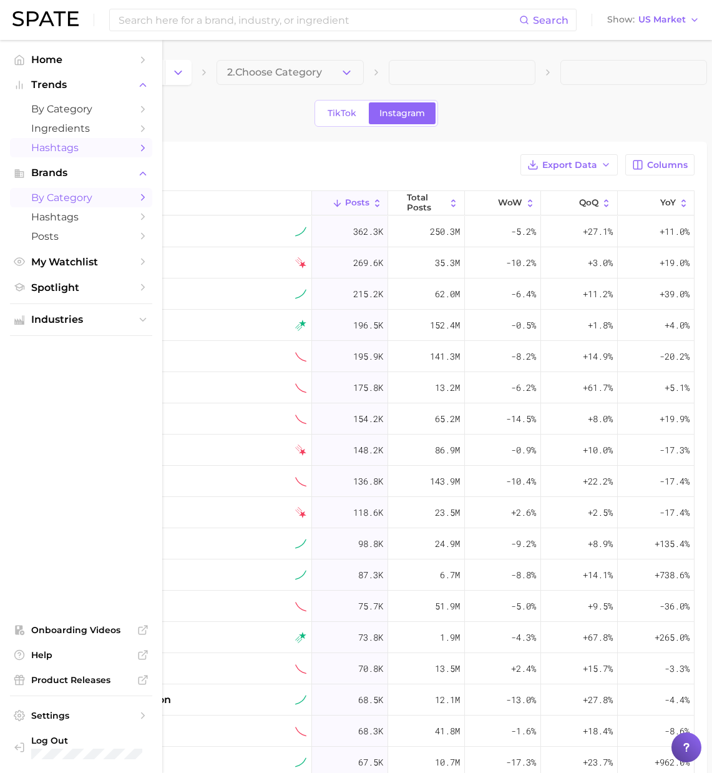
click at [57, 200] on span "by Category" at bounding box center [81, 198] width 100 height 12
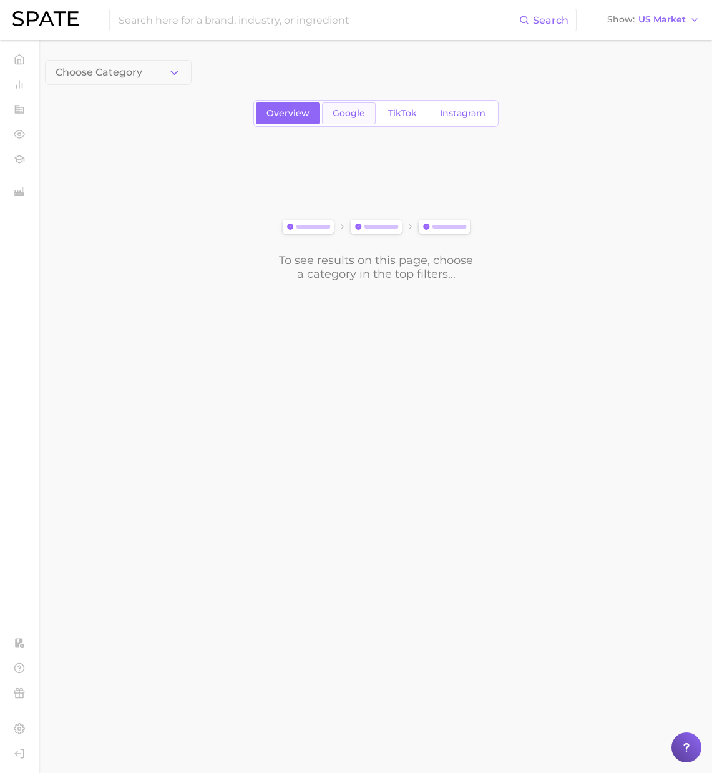
click at [341, 120] on link "Google" at bounding box center [349, 113] width 54 height 22
click at [268, 124] on div "Overview Google TikTok Instagram" at bounding box center [375, 113] width 245 height 27
click at [279, 117] on span "Overview" at bounding box center [288, 113] width 43 height 11
click at [169, 72] on icon "button" at bounding box center [174, 72] width 13 height 13
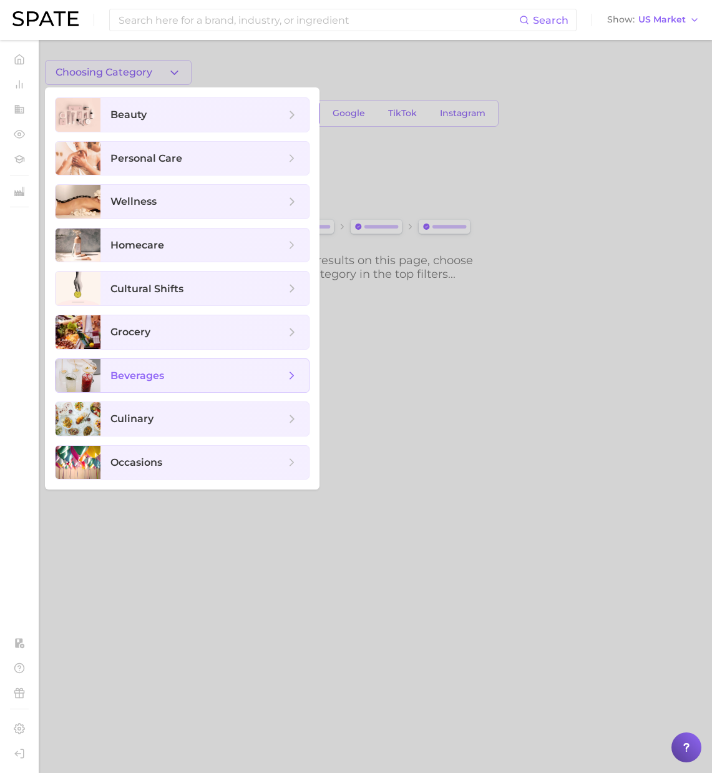
click at [178, 367] on span "beverages" at bounding box center [204, 376] width 208 height 34
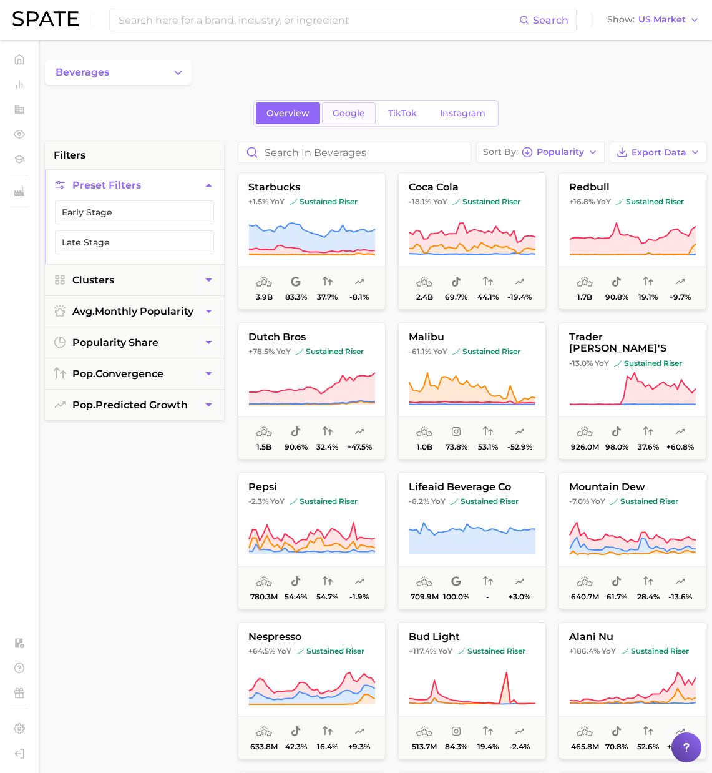
click at [348, 110] on span "Google" at bounding box center [349, 113] width 32 height 11
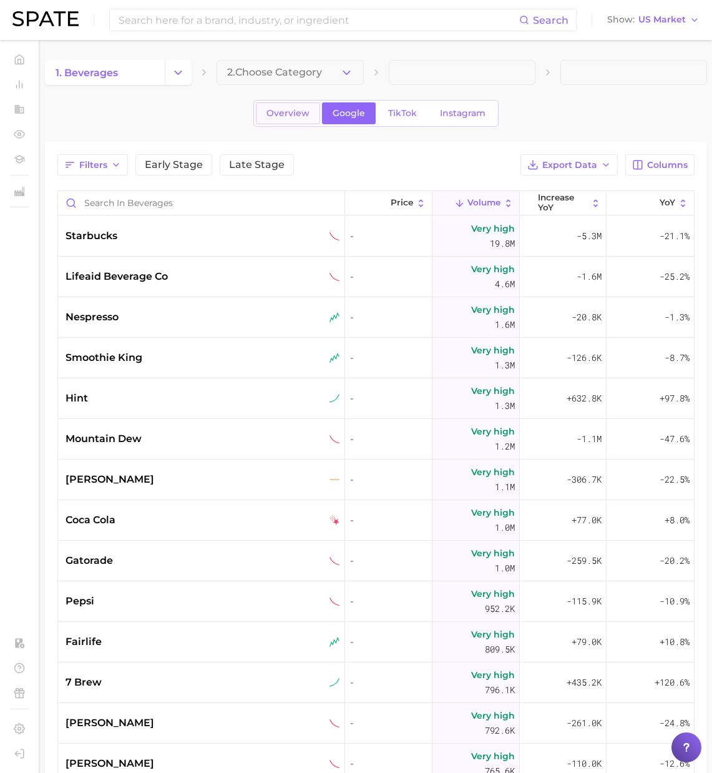
click at [288, 112] on span "Overview" at bounding box center [288, 113] width 43 height 11
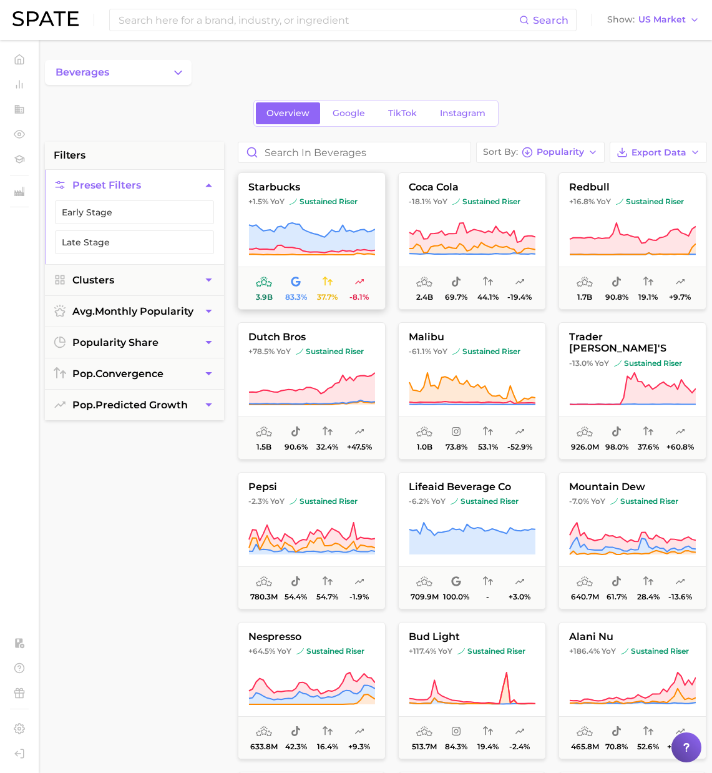
click at [331, 227] on icon at bounding box center [311, 239] width 127 height 35
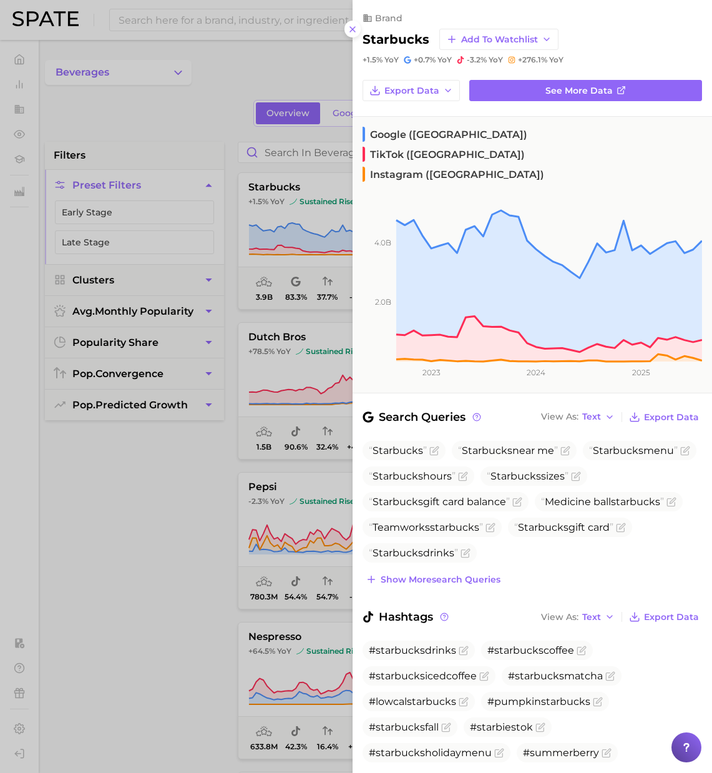
click at [213, 92] on div at bounding box center [356, 386] width 712 height 773
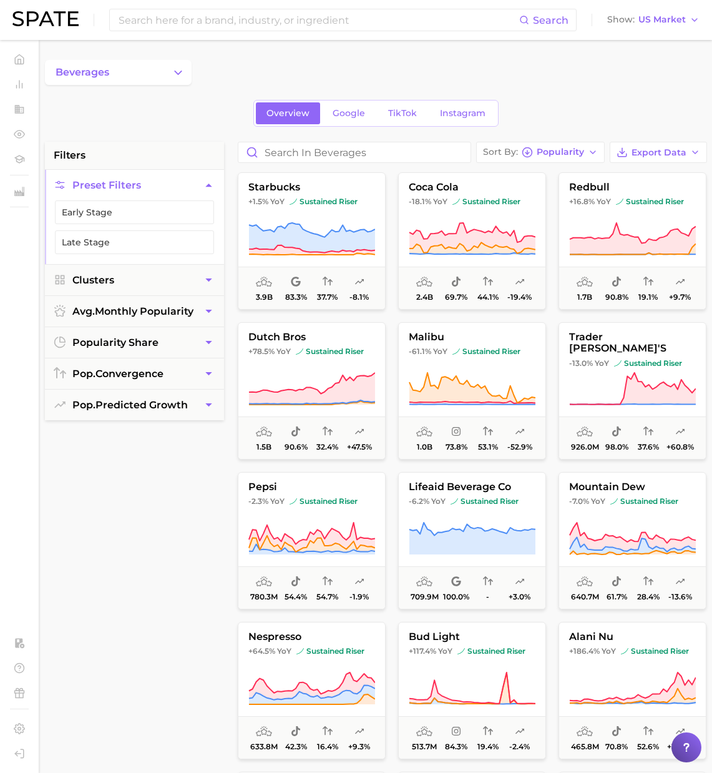
click at [232, 79] on div "beverages" at bounding box center [376, 72] width 662 height 25
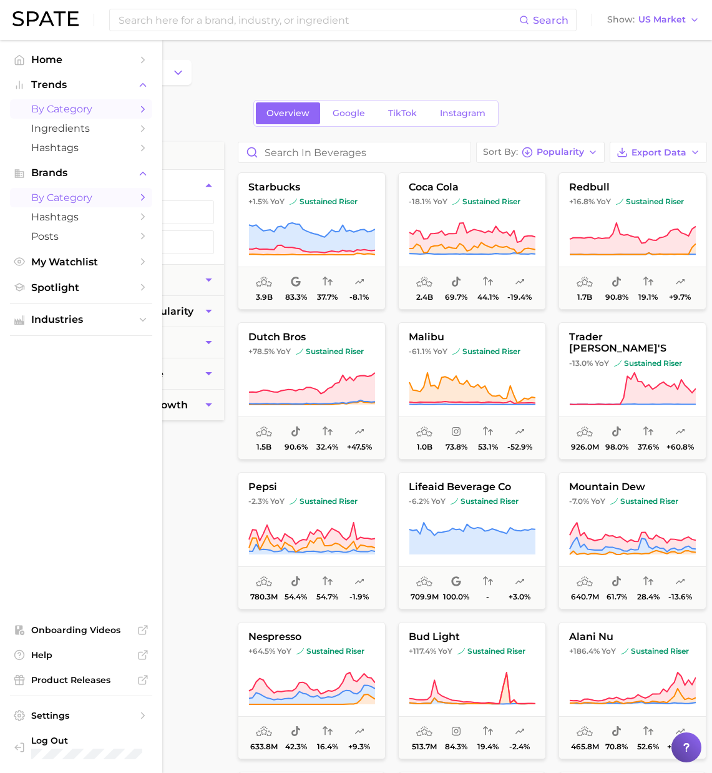
click at [57, 108] on span "by Category" at bounding box center [81, 109] width 100 height 12
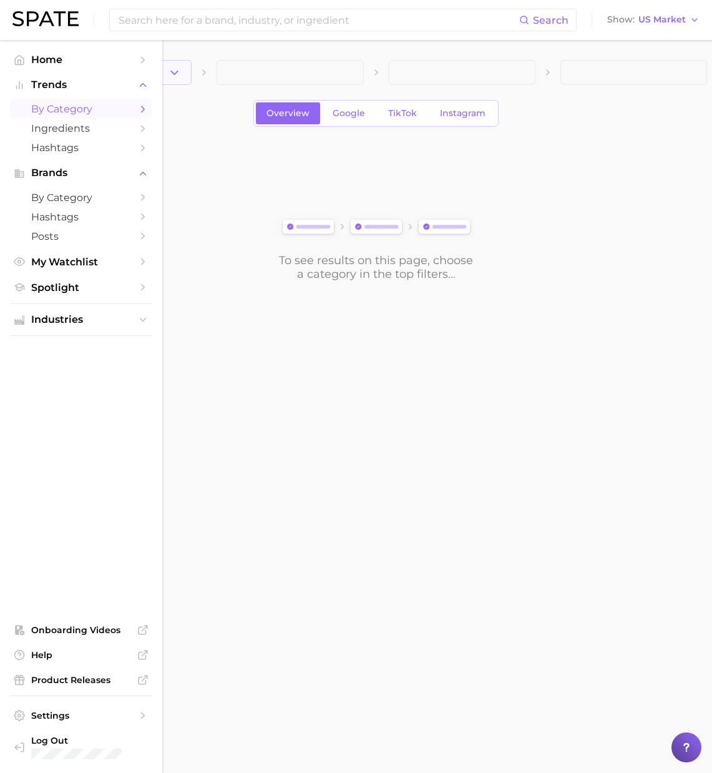
click at [139, 69] on span "1. Choose Category" at bounding box center [102, 72] width 93 height 11
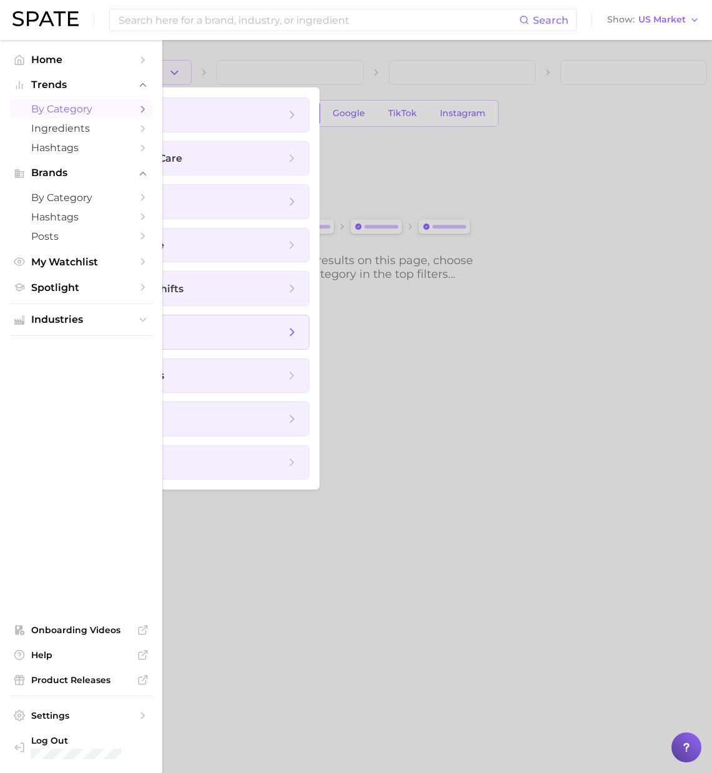
drag, startPoint x: 169, startPoint y: 295, endPoint x: 164, endPoint y: 325, distance: 29.9
click at [161, 323] on ul "beauty personal care wellness homecare cultural shifts grocery beverages culina…" at bounding box center [182, 288] width 275 height 402
click at [164, 325] on span "grocery" at bounding box center [197, 332] width 175 height 14
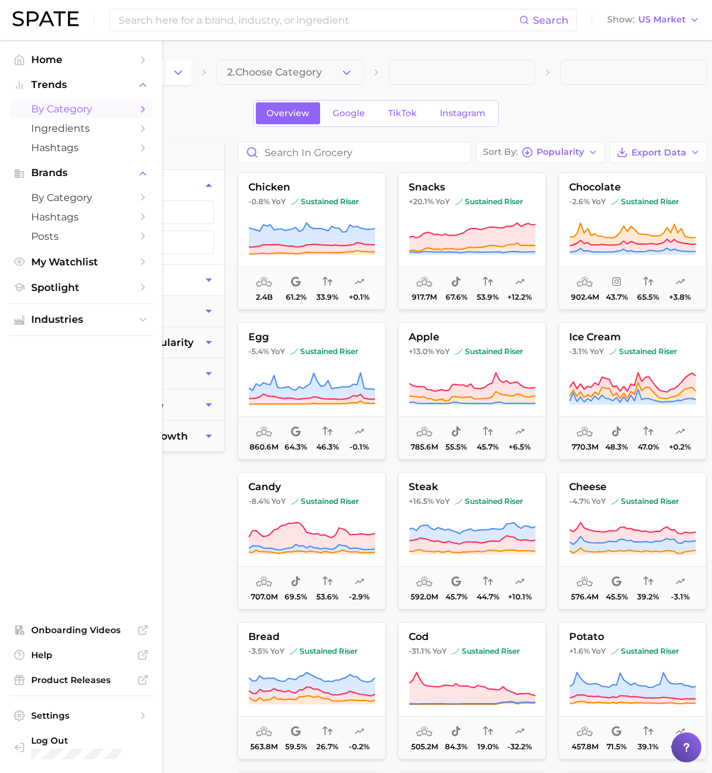
click at [111, 282] on button "Flavors" at bounding box center [134, 280] width 179 height 31
click at [659, 23] on span "US Market" at bounding box center [662, 19] width 47 height 7
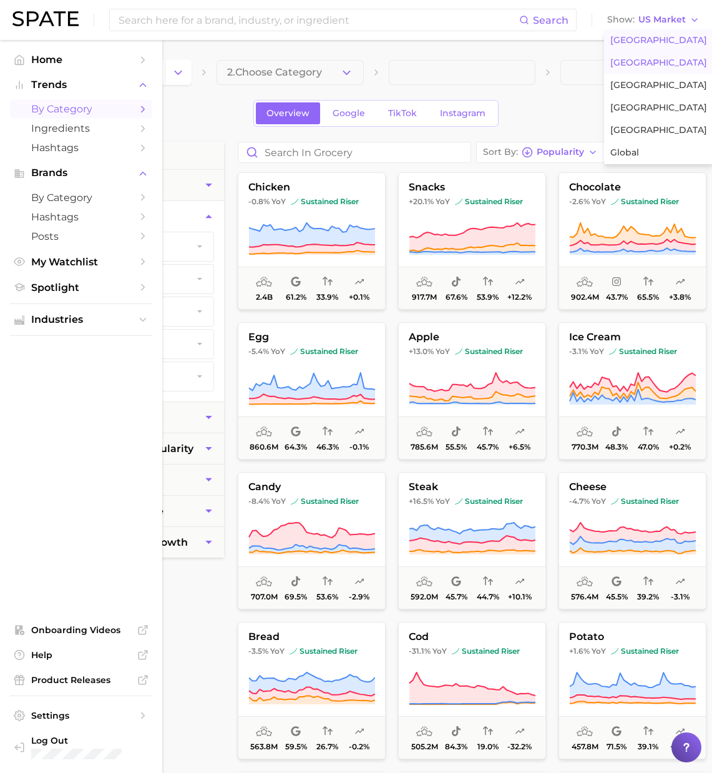
click at [654, 64] on span "United Kingdom" at bounding box center [658, 62] width 97 height 11
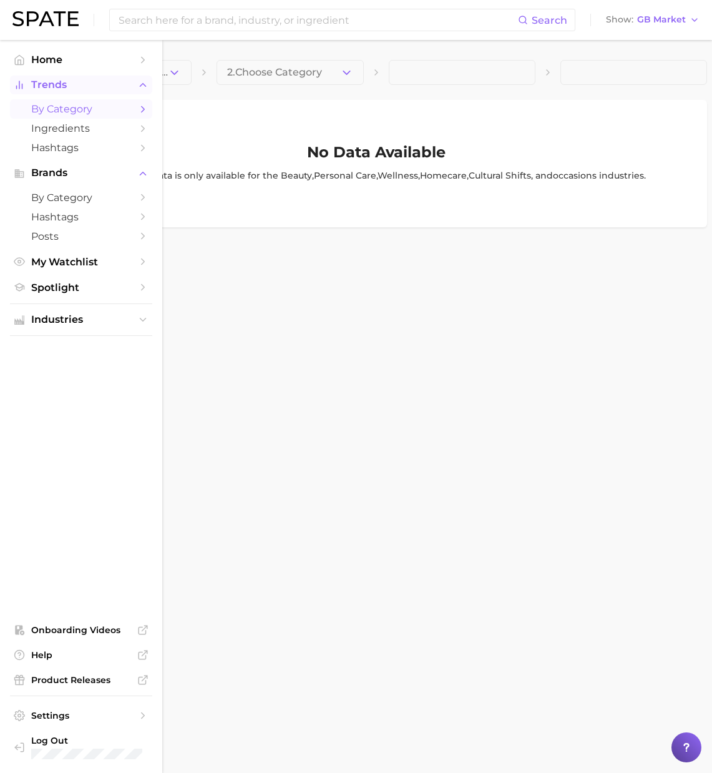
click at [60, 81] on span "Trends" at bounding box center [81, 84] width 100 height 11
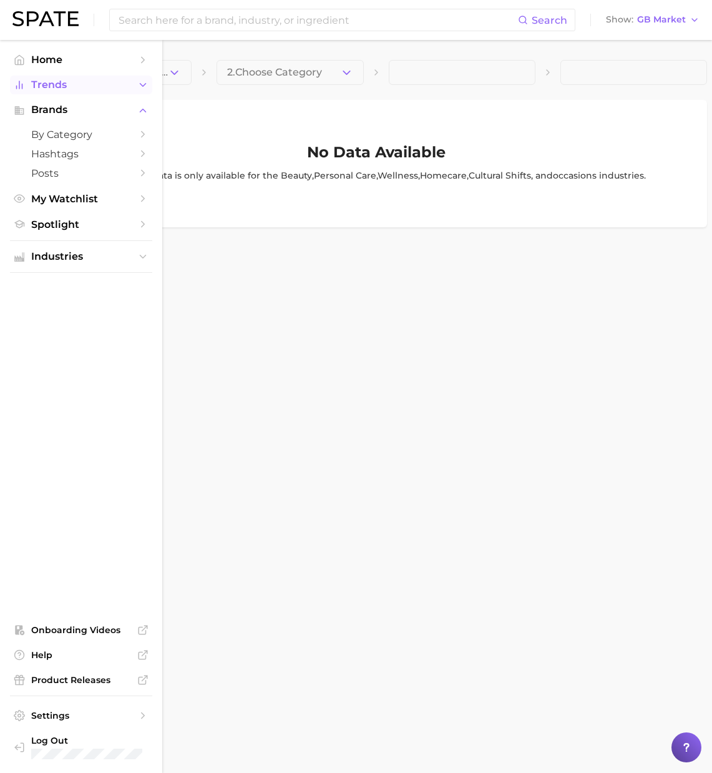
click at [57, 83] on span "Trends" at bounding box center [81, 84] width 100 height 11
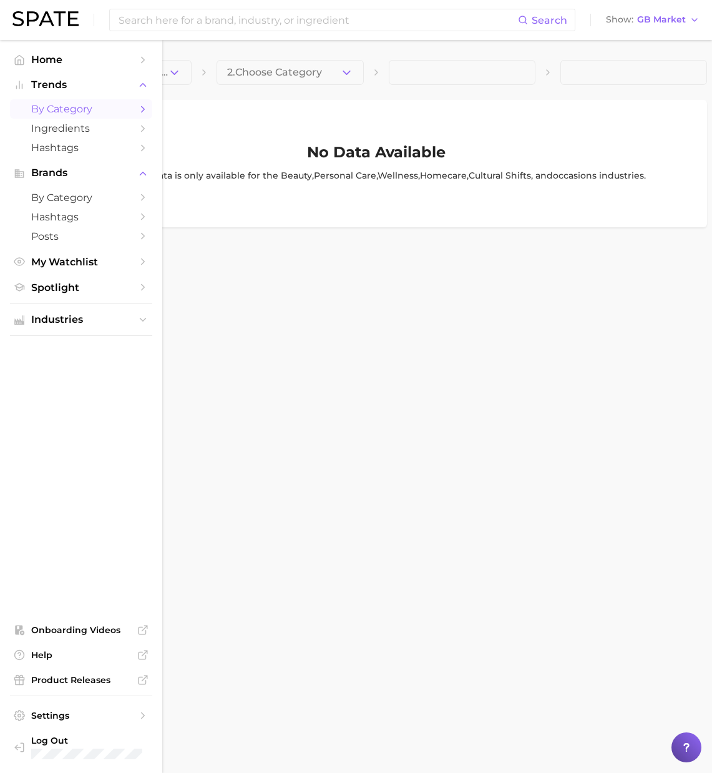
click at [62, 110] on span "by Category" at bounding box center [81, 109] width 100 height 12
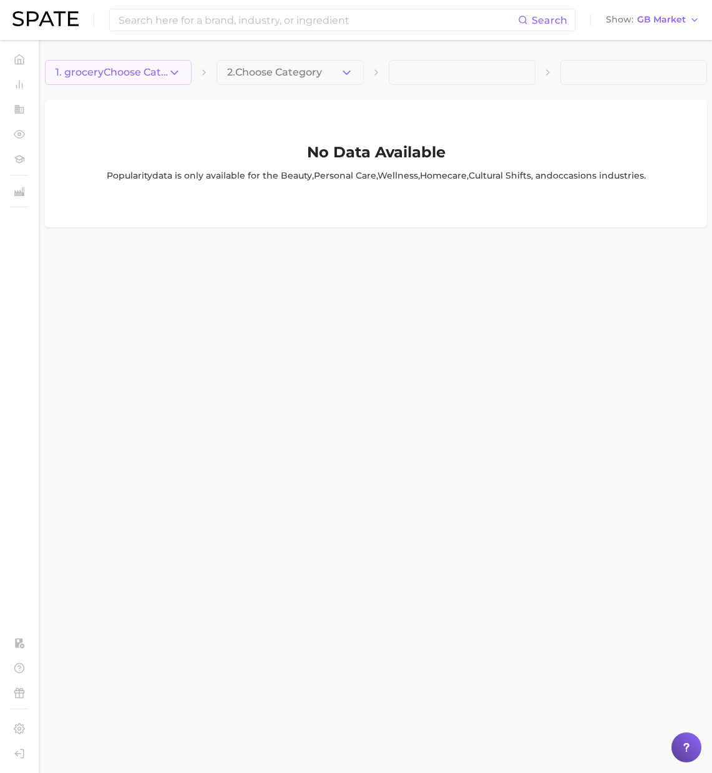
click at [175, 76] on icon "button" at bounding box center [174, 72] width 13 height 13
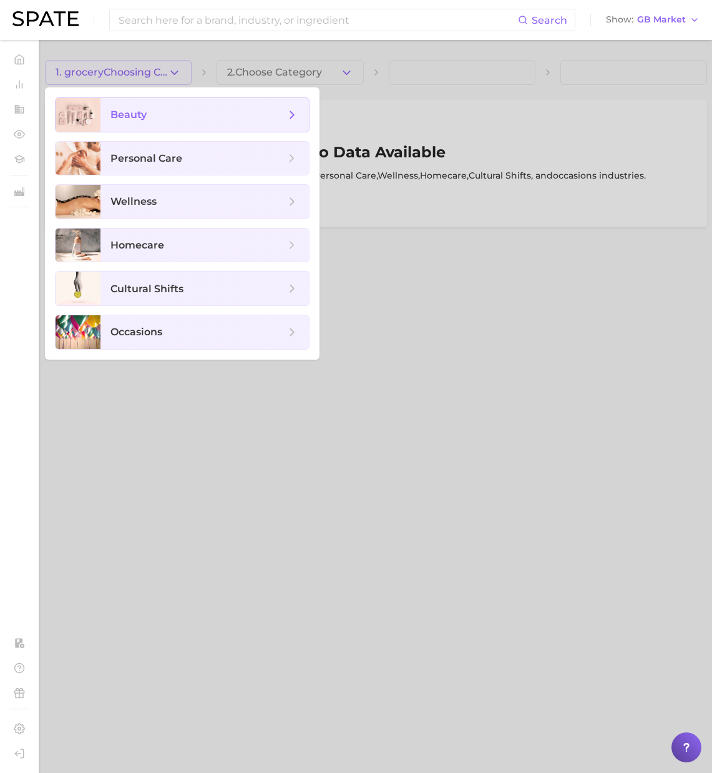
click at [170, 104] on span "beauty" at bounding box center [204, 115] width 208 height 34
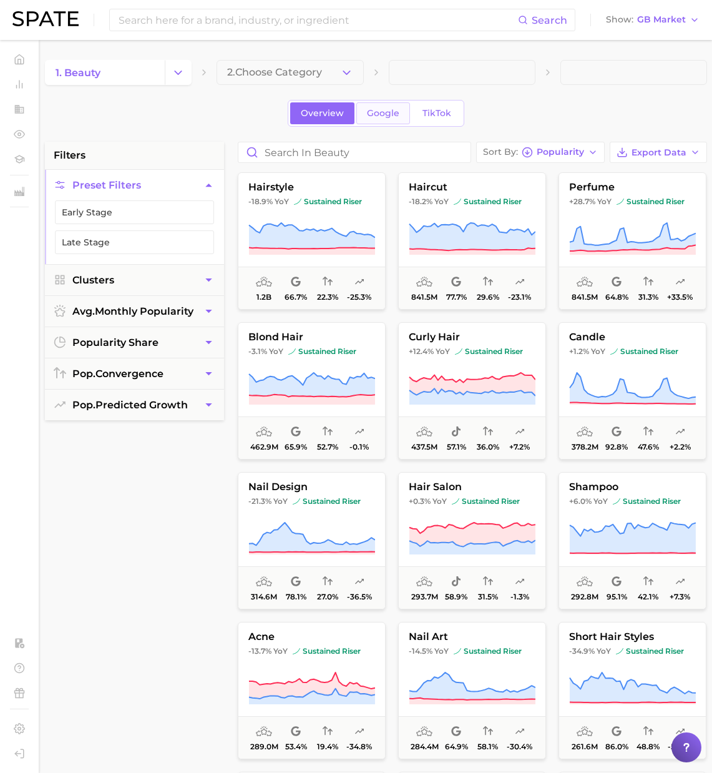
click at [379, 114] on span "Google" at bounding box center [383, 113] width 32 height 11
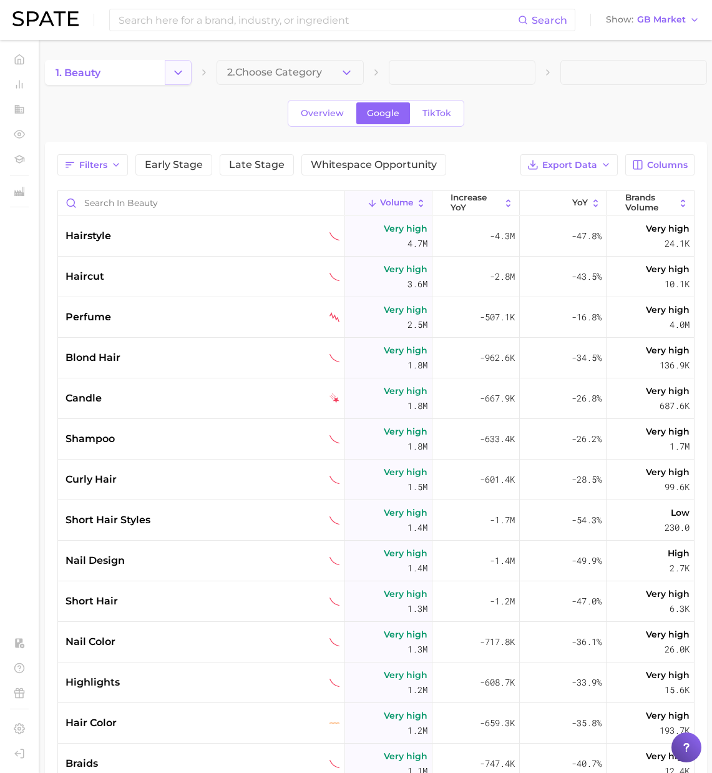
click at [184, 74] on icon "Change Category" at bounding box center [178, 72] width 13 height 13
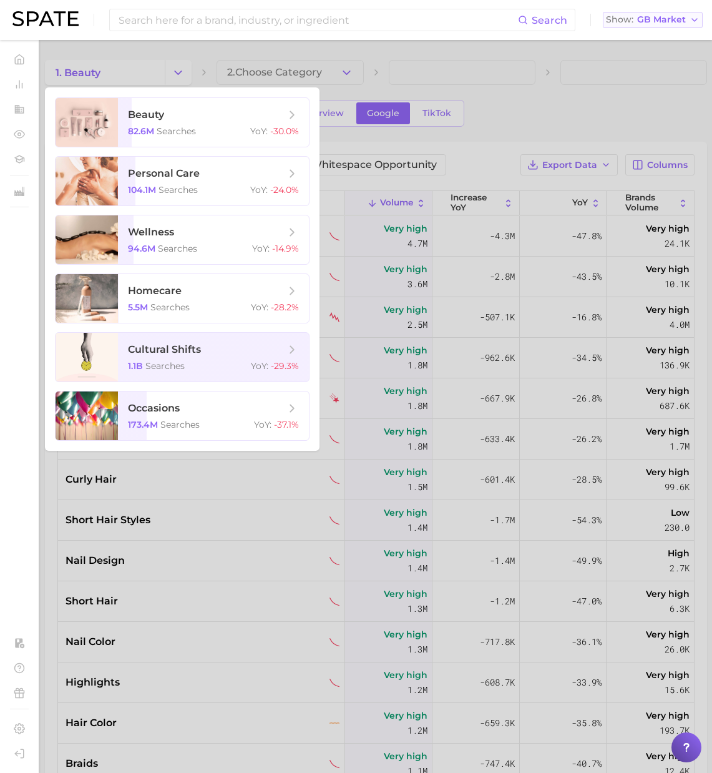
click at [667, 26] on button "Show GB Market" at bounding box center [653, 20] width 100 height 16
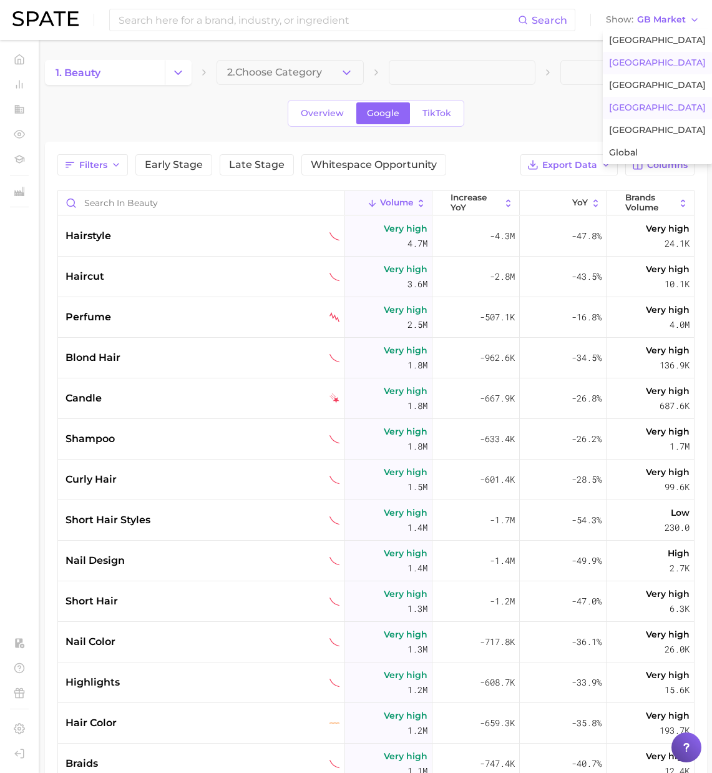
click at [646, 110] on span "South Korea" at bounding box center [657, 107] width 97 height 11
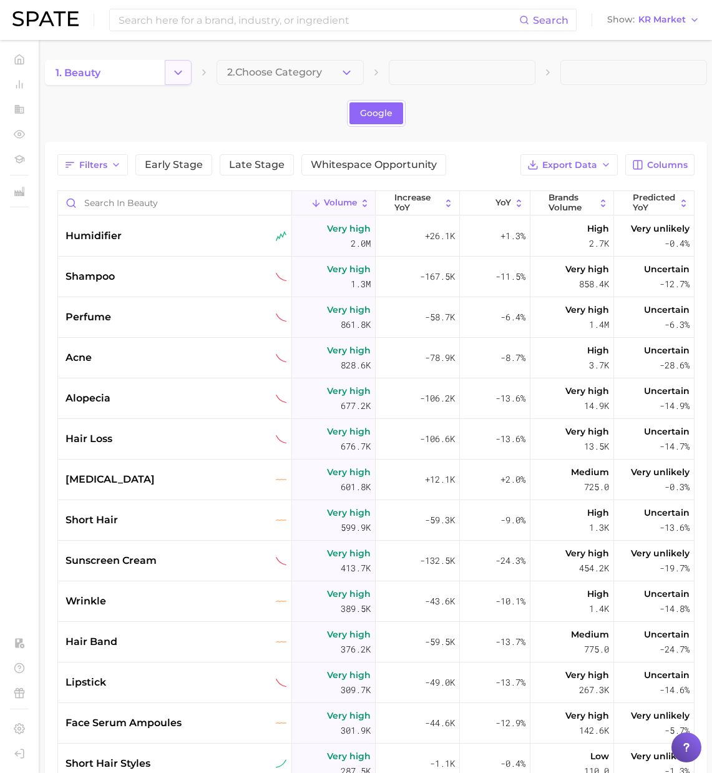
click at [180, 76] on icon "Change Category" at bounding box center [178, 72] width 13 height 13
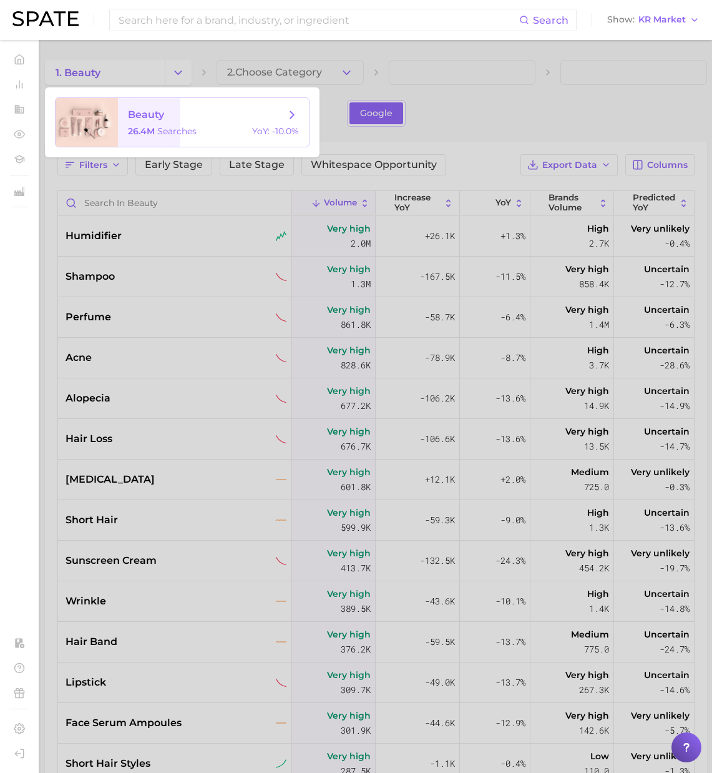
click at [185, 114] on span "beauty" at bounding box center [206, 115] width 157 height 14
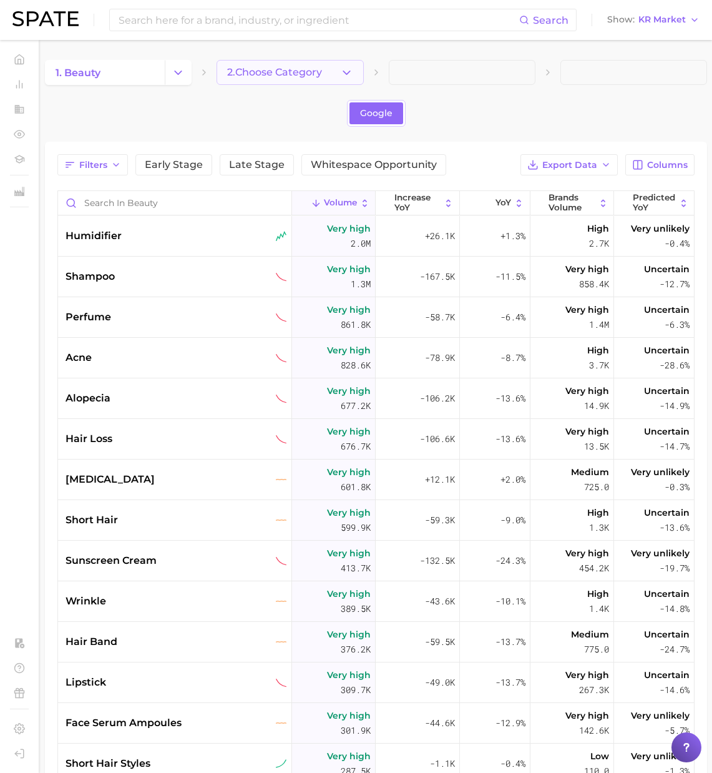
click at [348, 72] on polyline "button" at bounding box center [346, 72] width 7 height 3
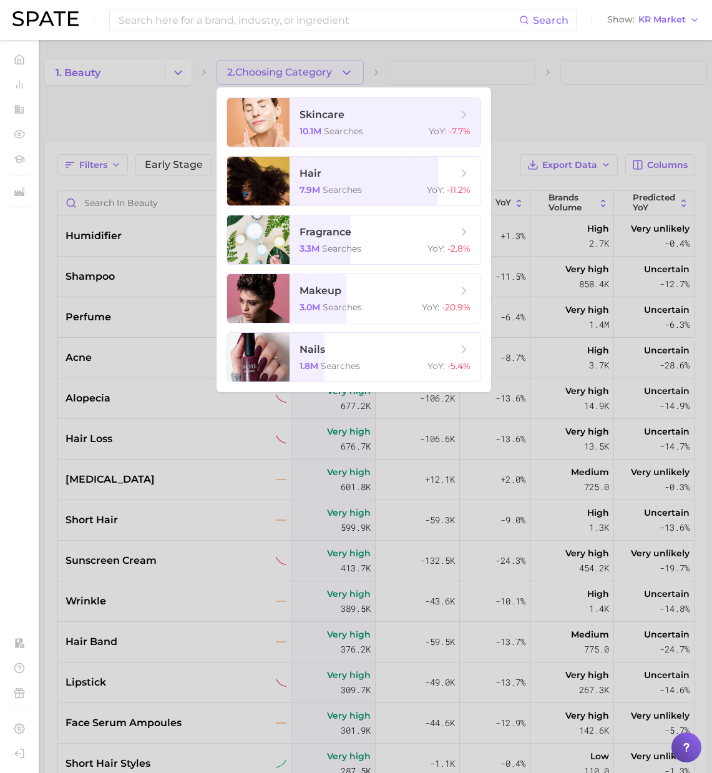
drag, startPoint x: 561, startPoint y: 87, endPoint x: 649, endPoint y: 33, distance: 103.4
click at [574, 81] on div at bounding box center [356, 386] width 712 height 773
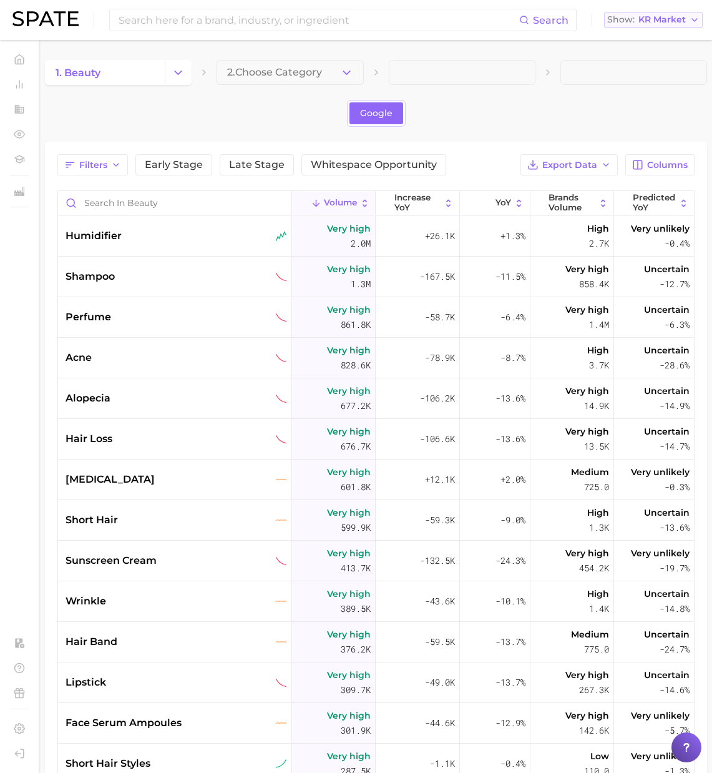
click at [650, 27] on div "Search Show KR Market" at bounding box center [355, 20] width 687 height 40
click at [652, 21] on span "KR Market" at bounding box center [662, 19] width 47 height 7
click at [633, 154] on span "Global" at bounding box center [624, 152] width 29 height 11
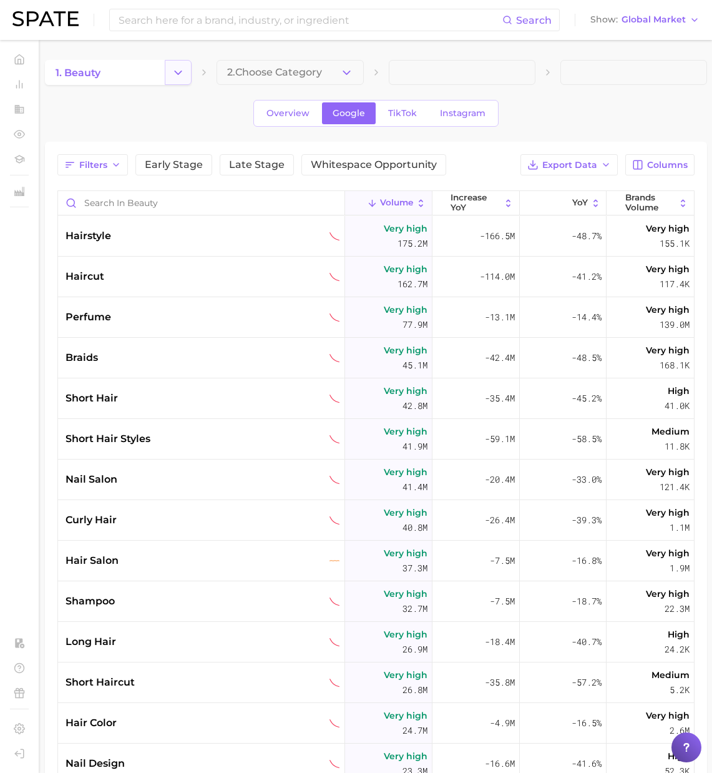
click at [172, 78] on icon "Change Category" at bounding box center [178, 72] width 13 height 13
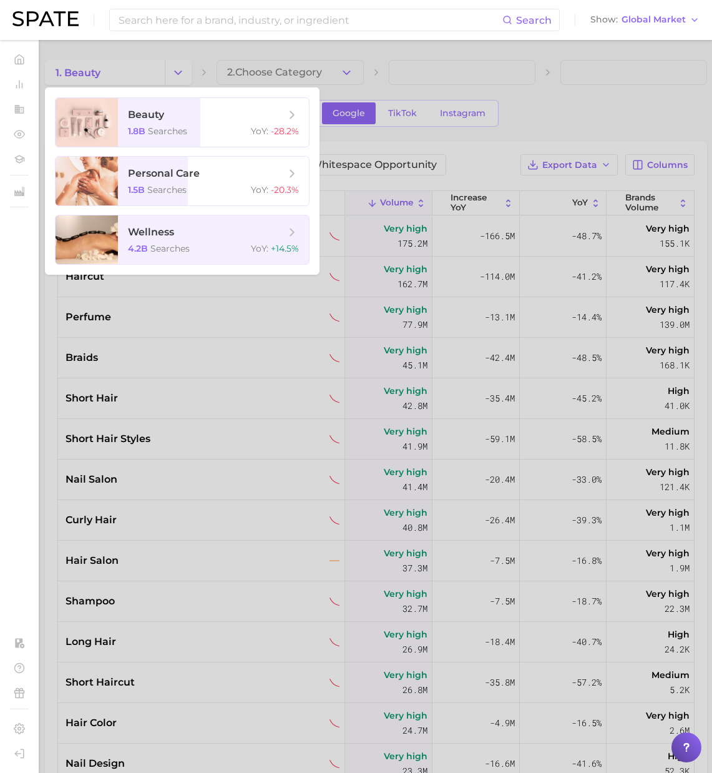
click at [399, 112] on div at bounding box center [356, 386] width 712 height 773
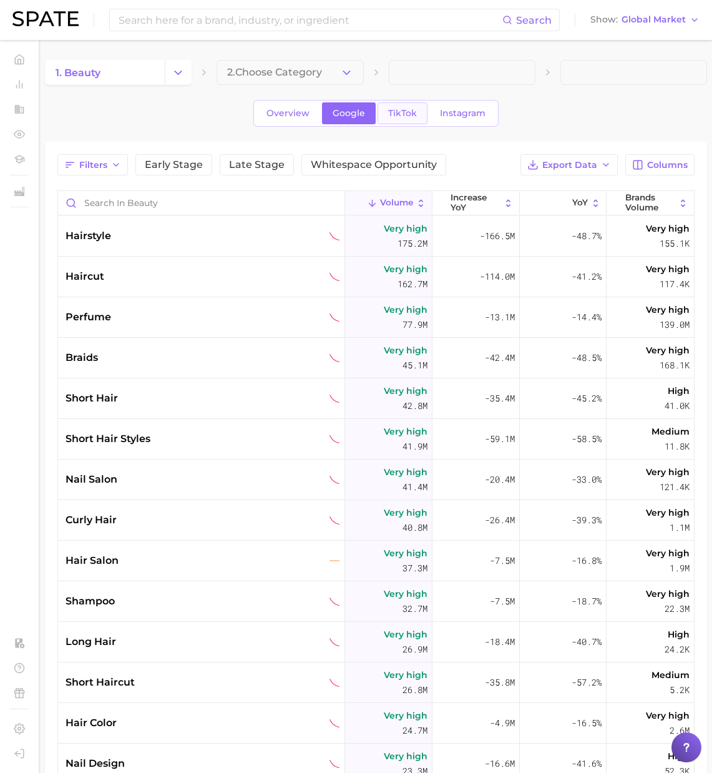
click at [401, 112] on span "TikTok" at bounding box center [402, 113] width 29 height 11
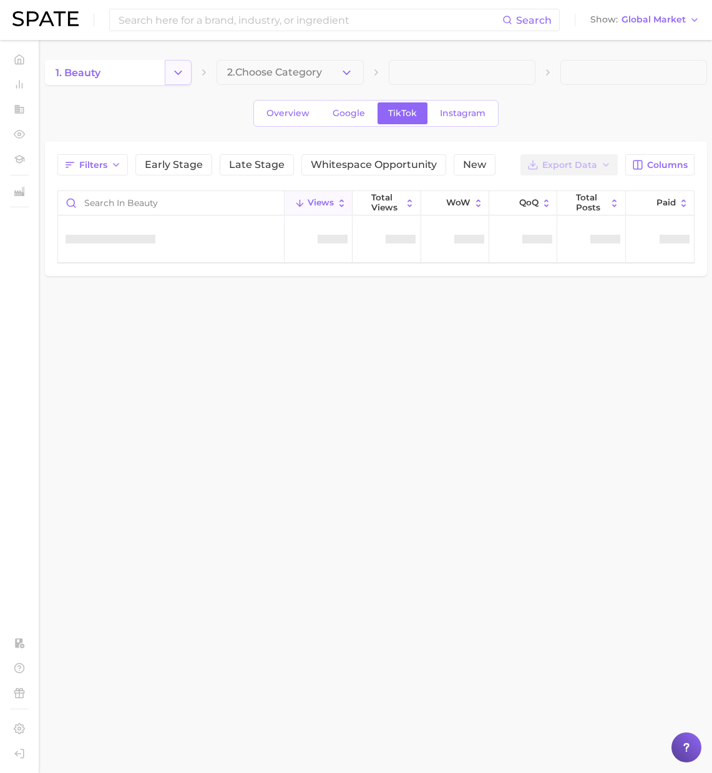
click at [185, 73] on icon "Change Category" at bounding box center [178, 72] width 13 height 13
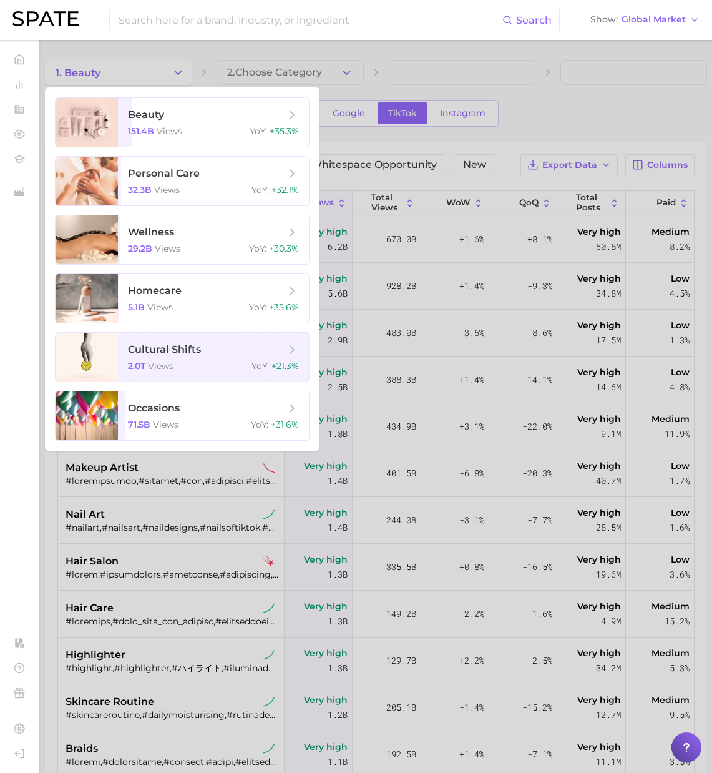
drag, startPoint x: 559, startPoint y: 107, endPoint x: 546, endPoint y: 110, distance: 13.0
click at [557, 107] on div at bounding box center [356, 386] width 712 height 773
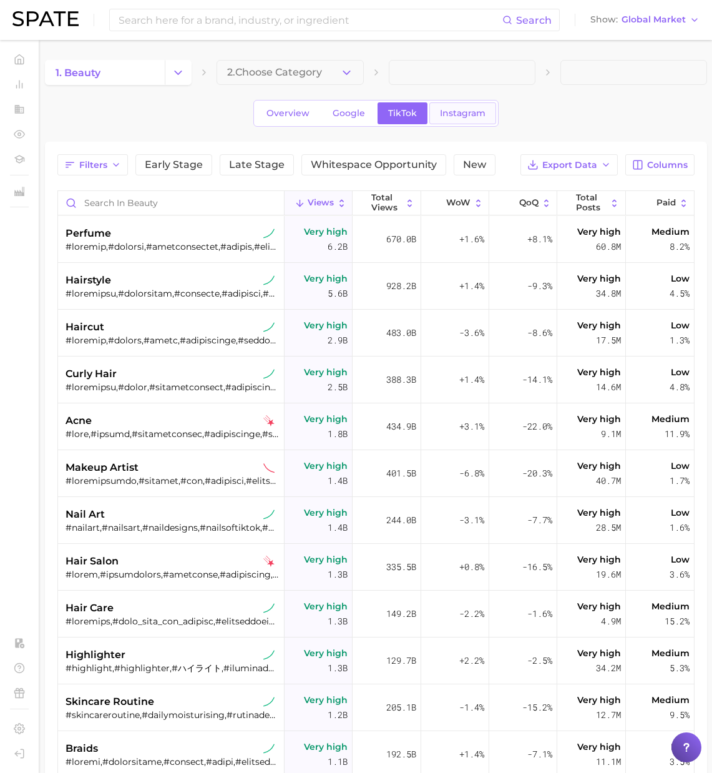
click at [470, 112] on span "Instagram" at bounding box center [463, 113] width 46 height 11
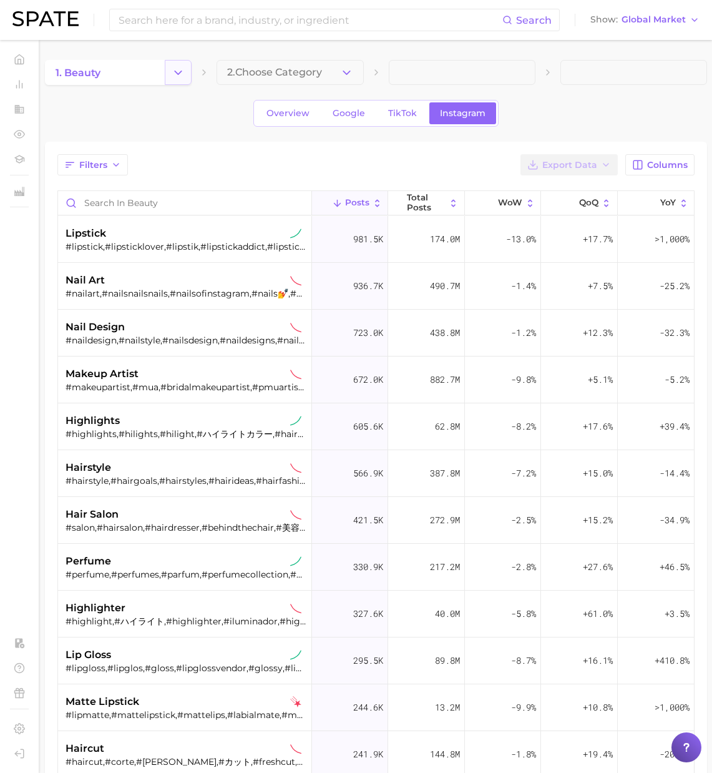
click at [182, 74] on icon "Change Category" at bounding box center [178, 72] width 13 height 13
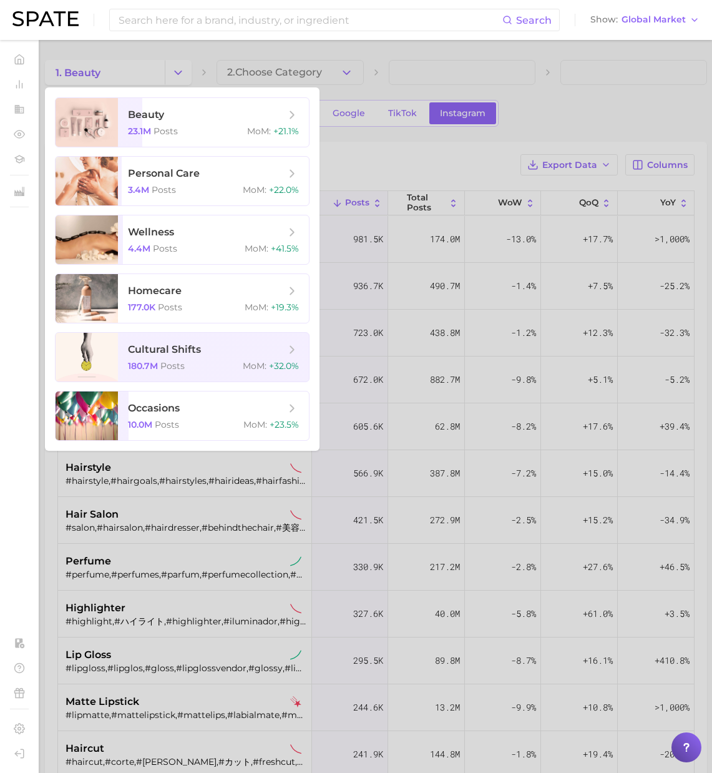
click at [382, 144] on div at bounding box center [356, 386] width 712 height 773
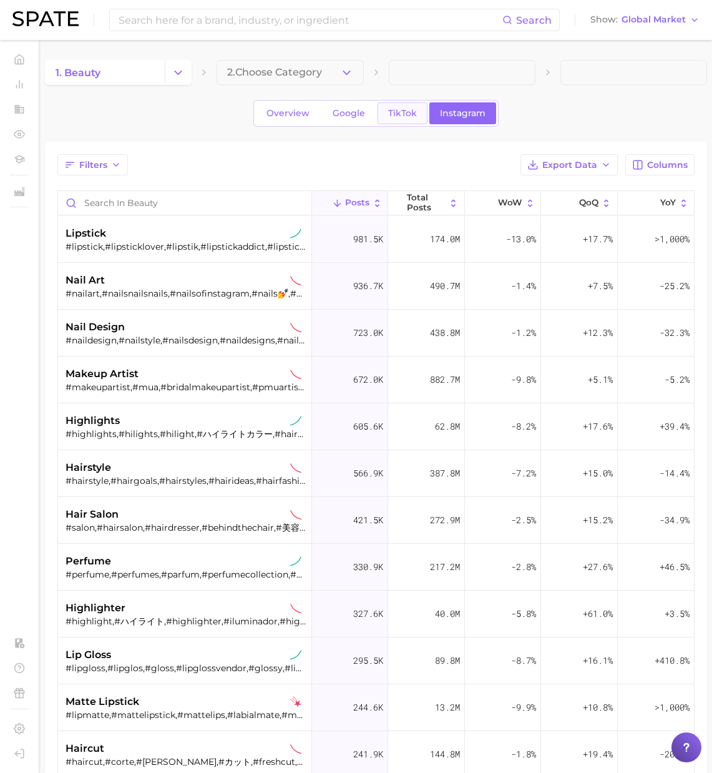
click at [391, 114] on span "TikTok" at bounding box center [402, 113] width 29 height 11
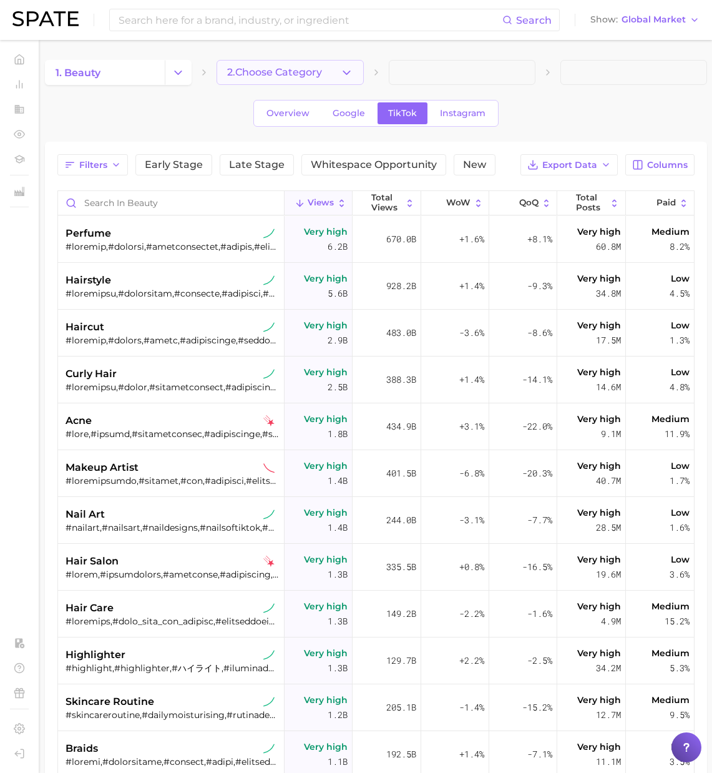
click at [335, 73] on button "2. Choose Category" at bounding box center [290, 72] width 147 height 25
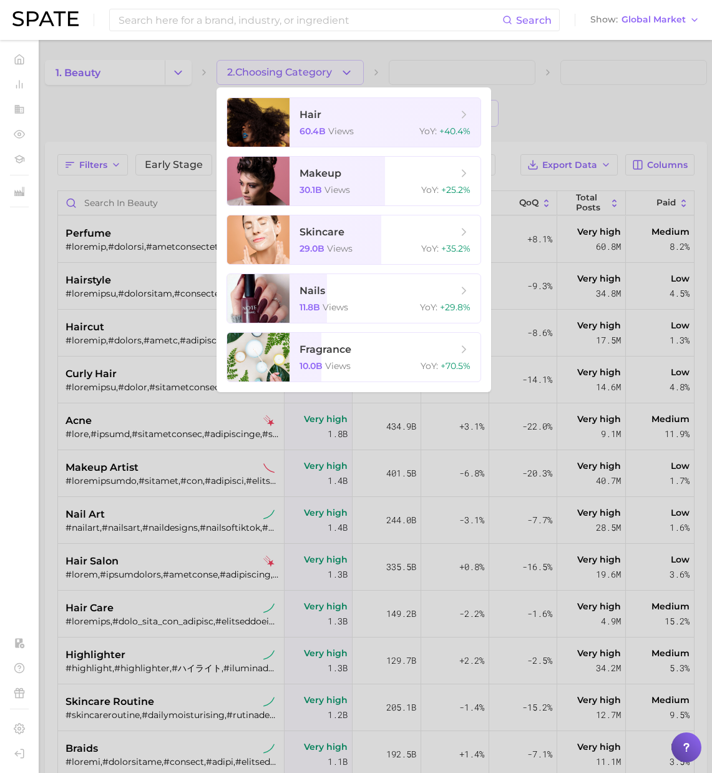
click at [178, 121] on div at bounding box center [356, 386] width 712 height 773
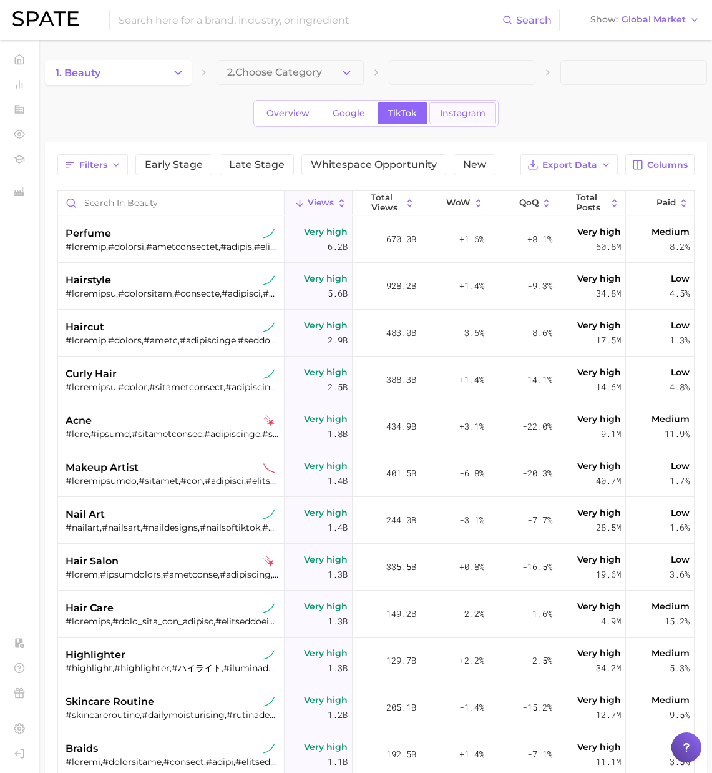
click at [458, 113] on span "Instagram" at bounding box center [463, 113] width 46 height 11
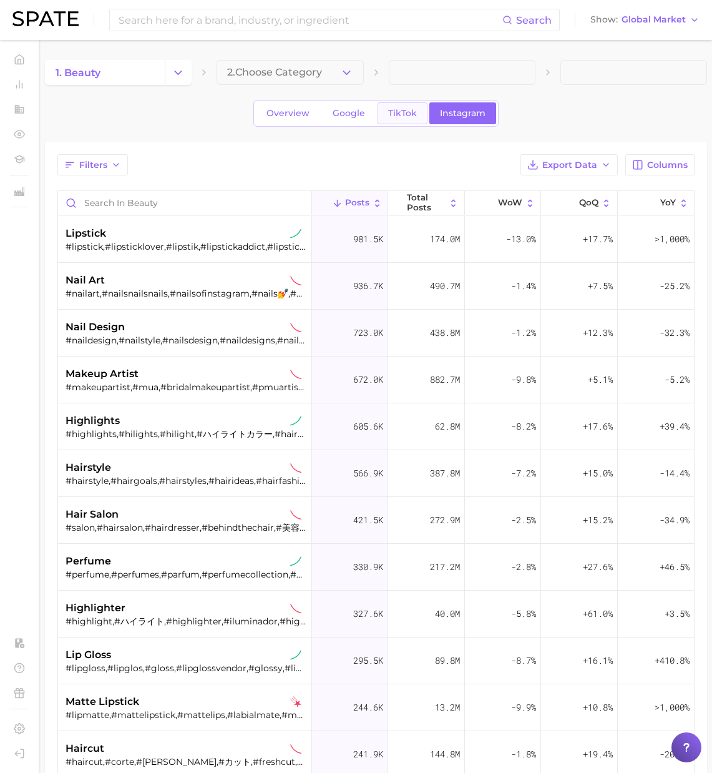
click at [403, 115] on span "TikTok" at bounding box center [402, 113] width 29 height 11
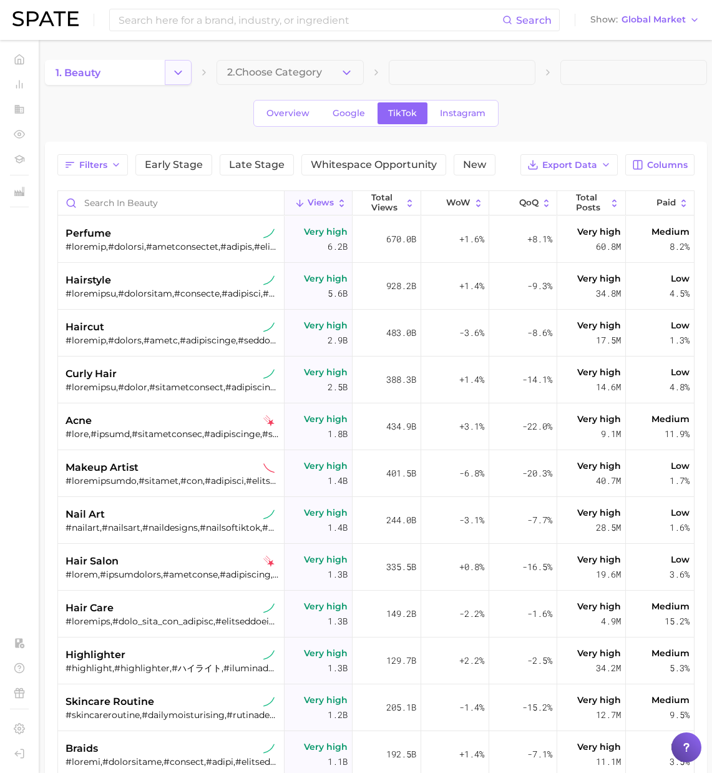
click at [170, 74] on button "Change Category" at bounding box center [178, 72] width 27 height 25
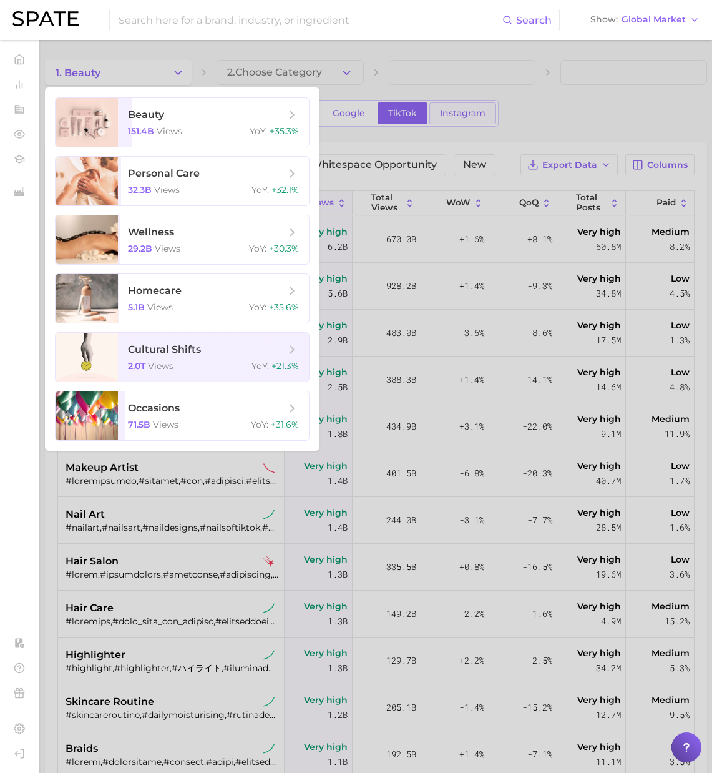
click at [492, 119] on div at bounding box center [356, 386] width 712 height 773
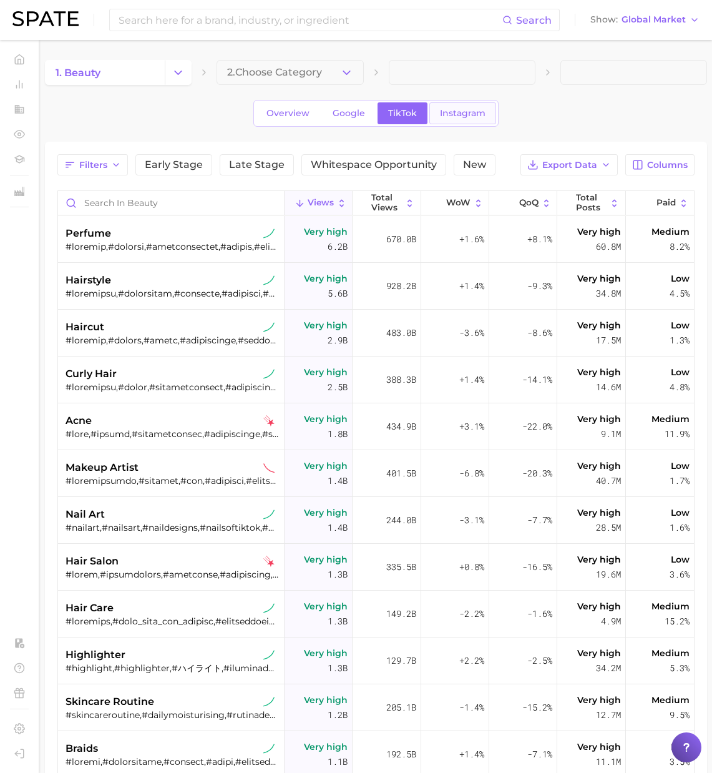
click at [479, 115] on span "Instagram" at bounding box center [463, 113] width 46 height 11
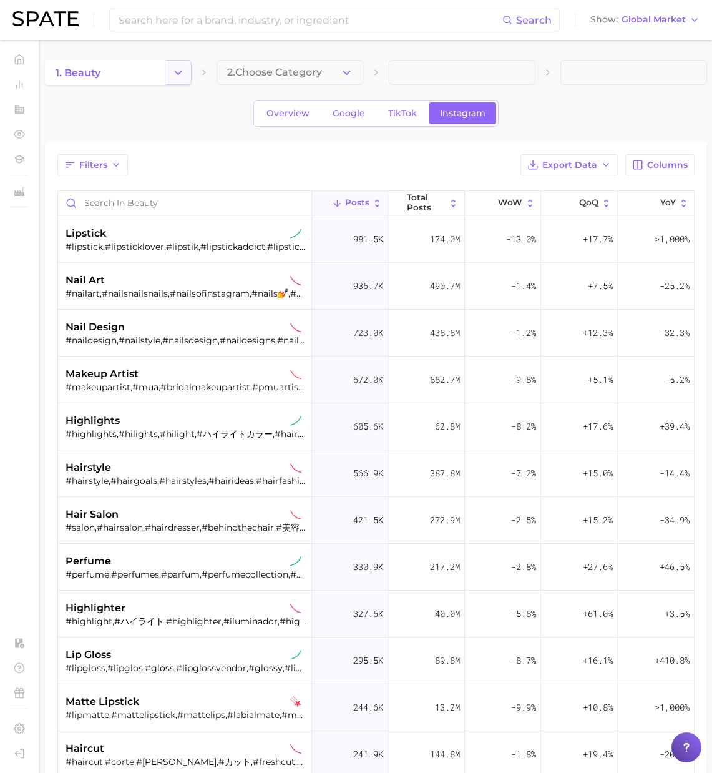
click at [179, 71] on icon "Change Category" at bounding box center [178, 72] width 13 height 13
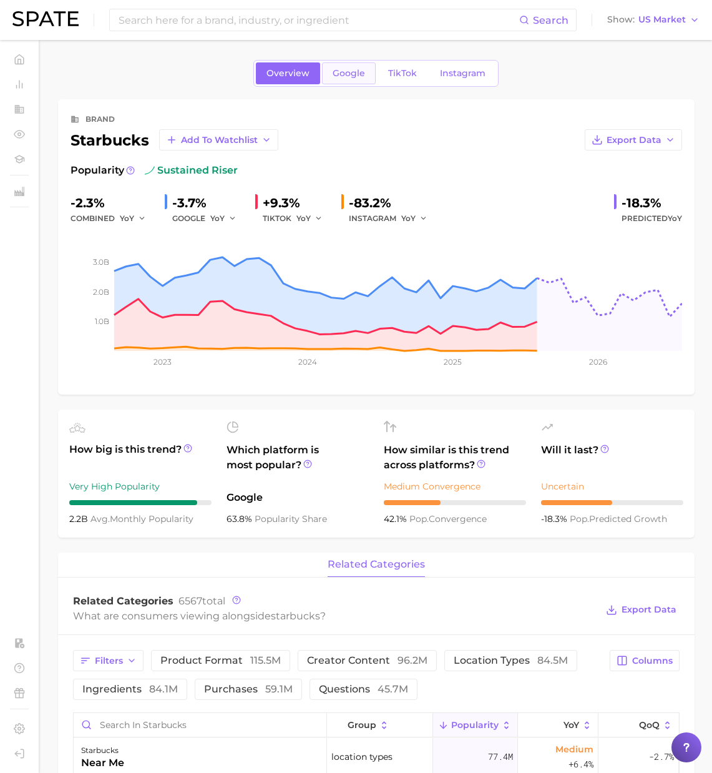
click at [350, 74] on span "Google" at bounding box center [349, 73] width 32 height 11
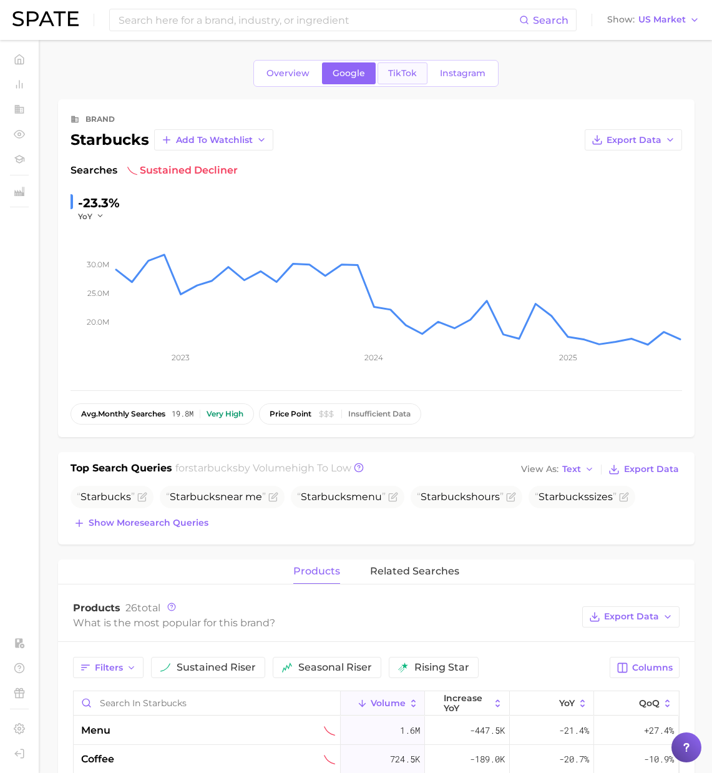
click at [389, 73] on span "TikTok" at bounding box center [402, 73] width 29 height 11
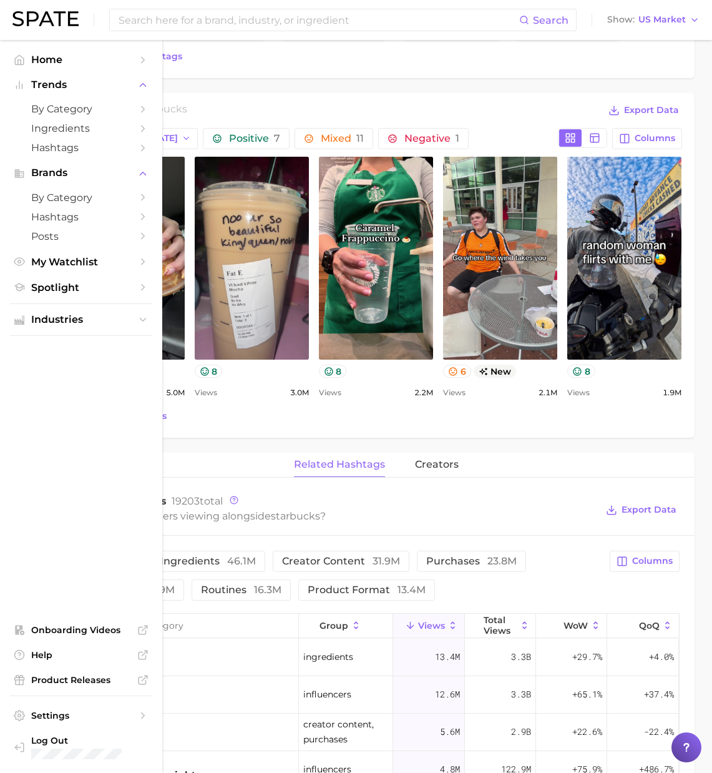
scroll to position [496, 0]
